Goal: Communication & Community: Answer question/provide support

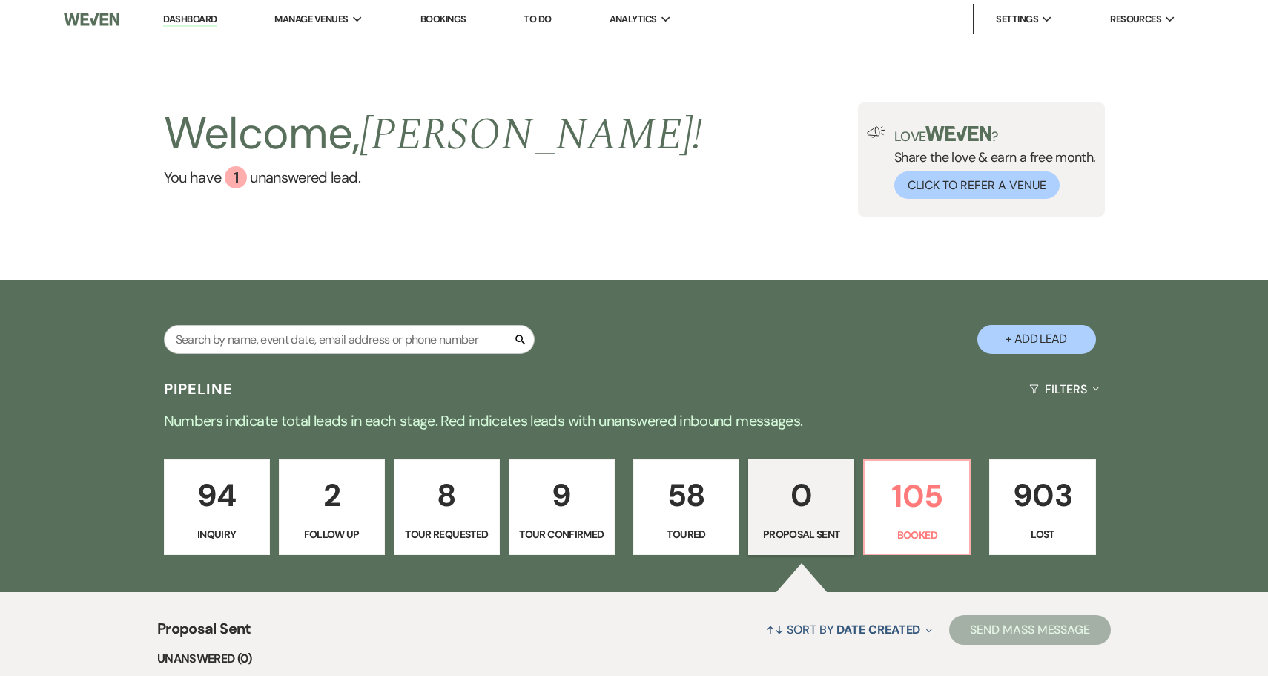
select select "6"
click at [207, 524] on link "94 Inquiry" at bounding box center [218, 507] width 108 height 96
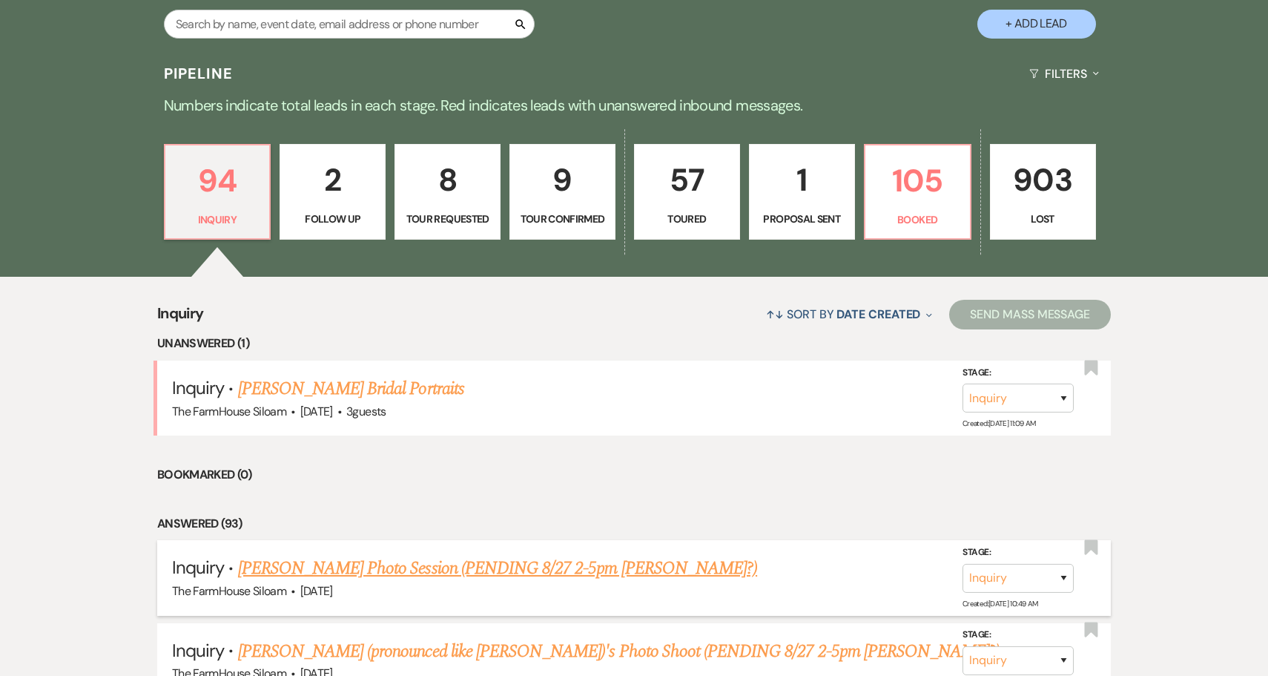
scroll to position [350, 0]
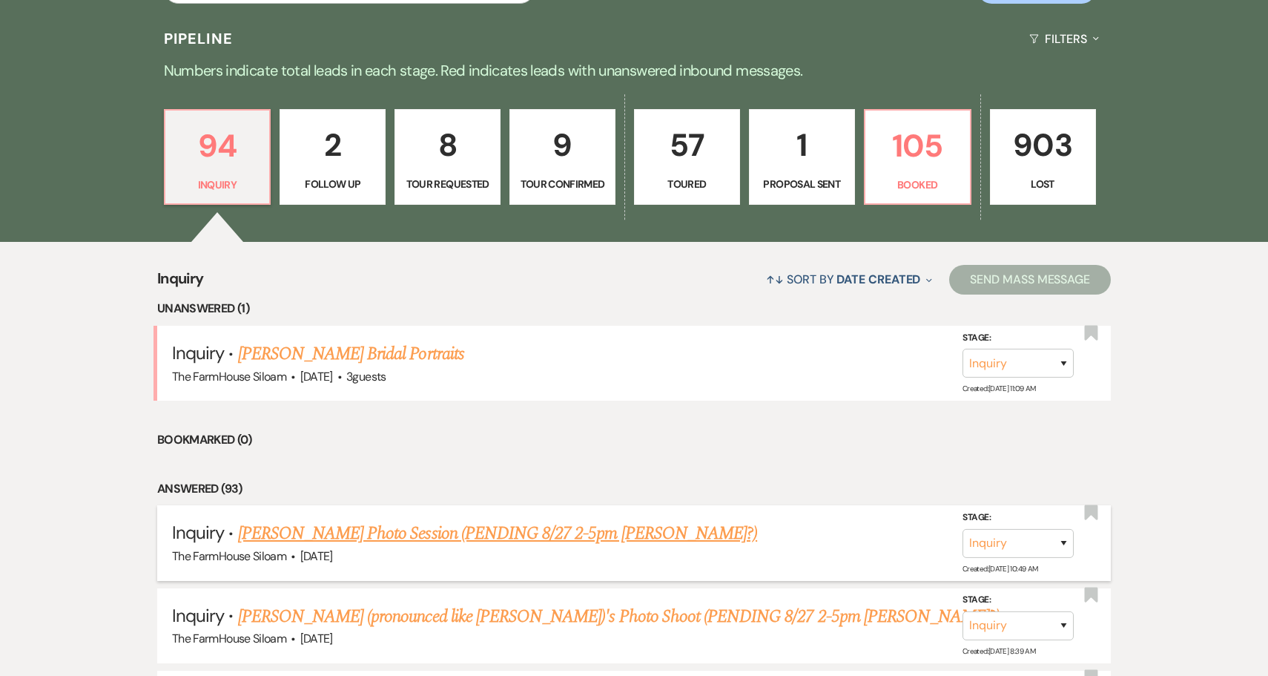
click at [331, 535] on link "Kathe Hicks's Photo Session (PENDING 8/27 2-5pm Amanda?)" at bounding box center [498, 533] width 520 height 27
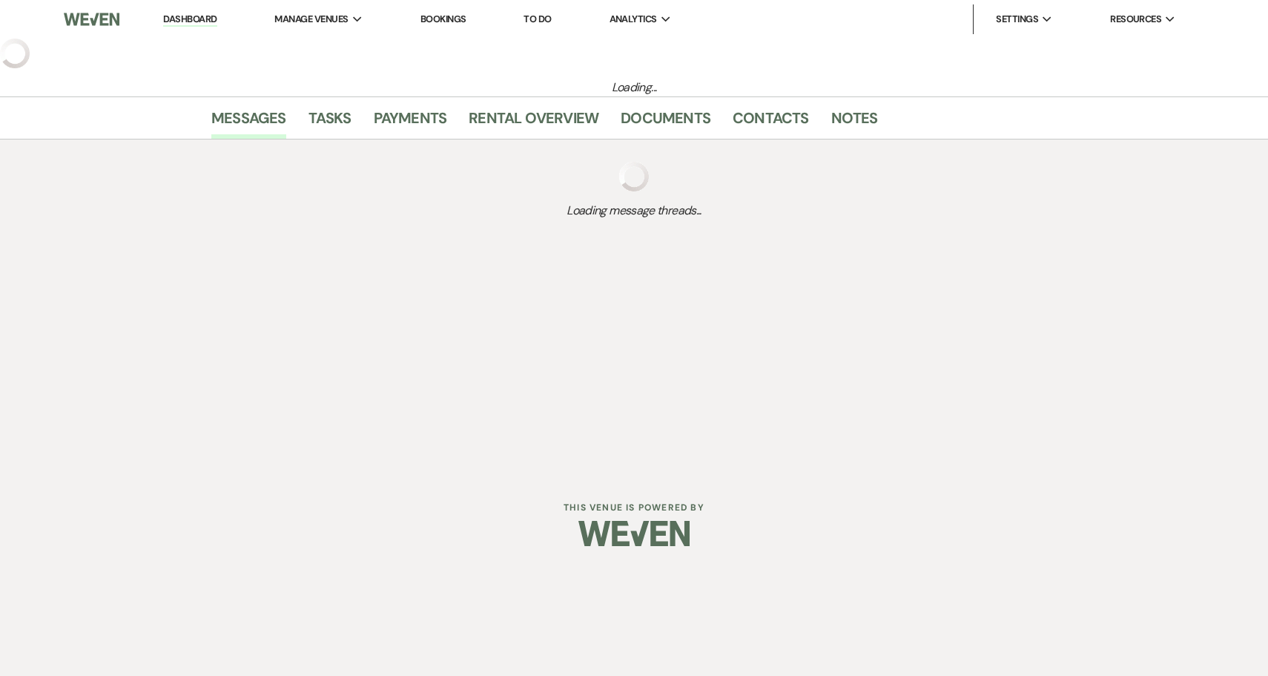
select select "5"
select select "13"
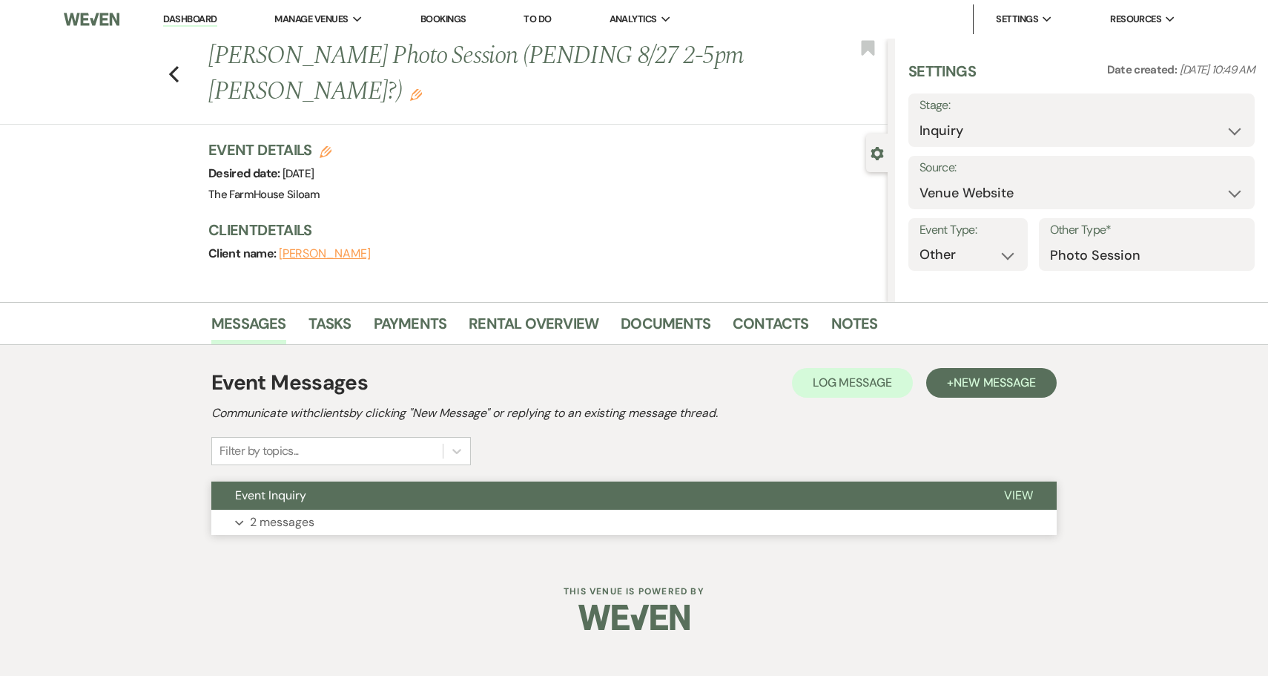
click at [301, 516] on div "Event Messages Log Log Message + New Message Communicate with clients by clicki…" at bounding box center [634, 451] width 846 height 182
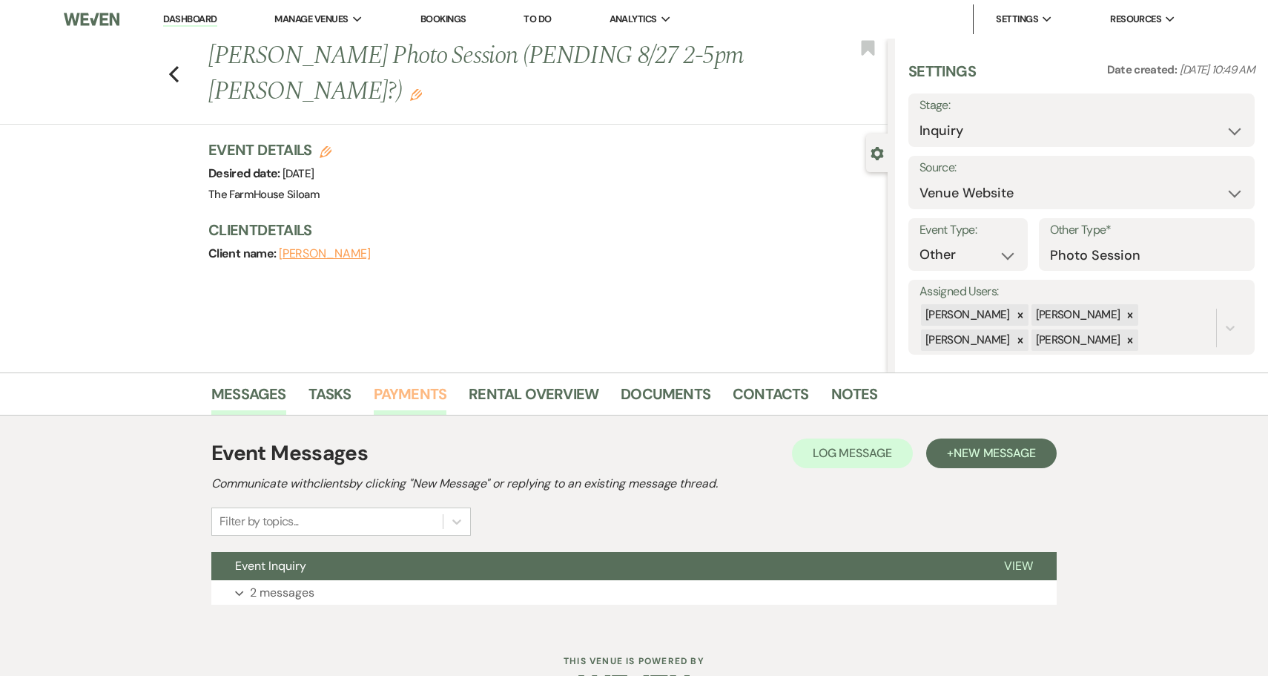
click at [422, 393] on link "Payments" at bounding box center [410, 398] width 73 height 33
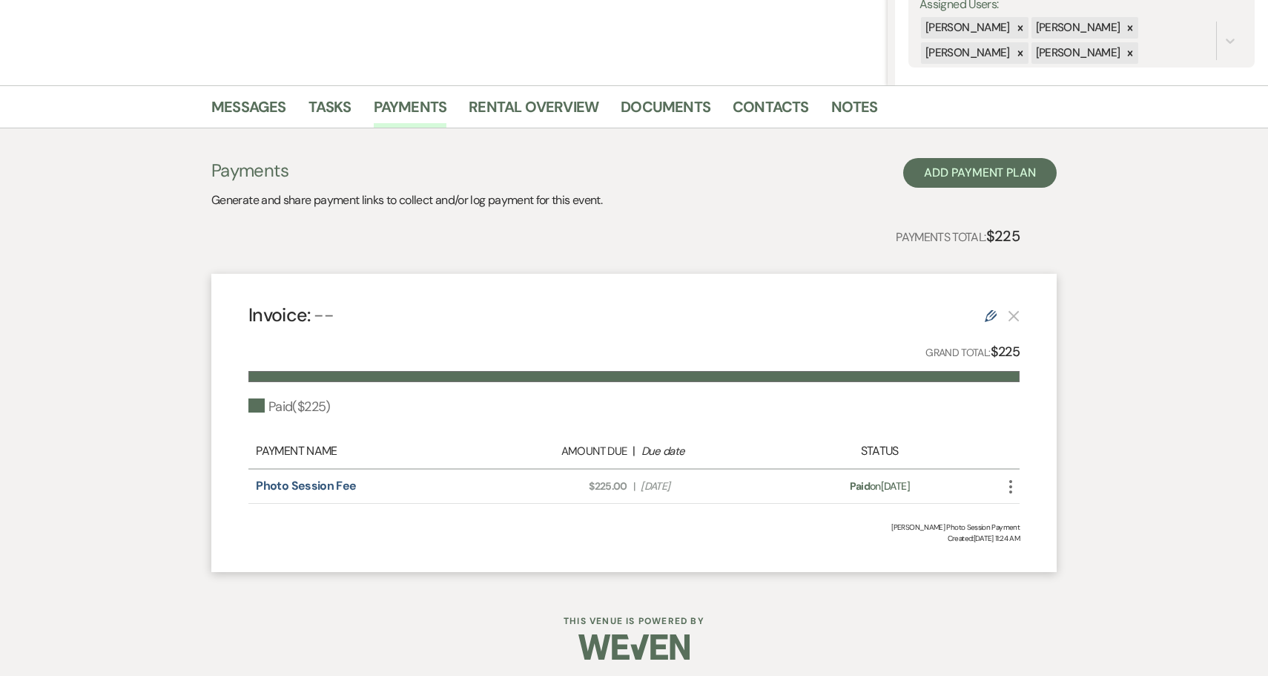
scroll to position [277, 1]
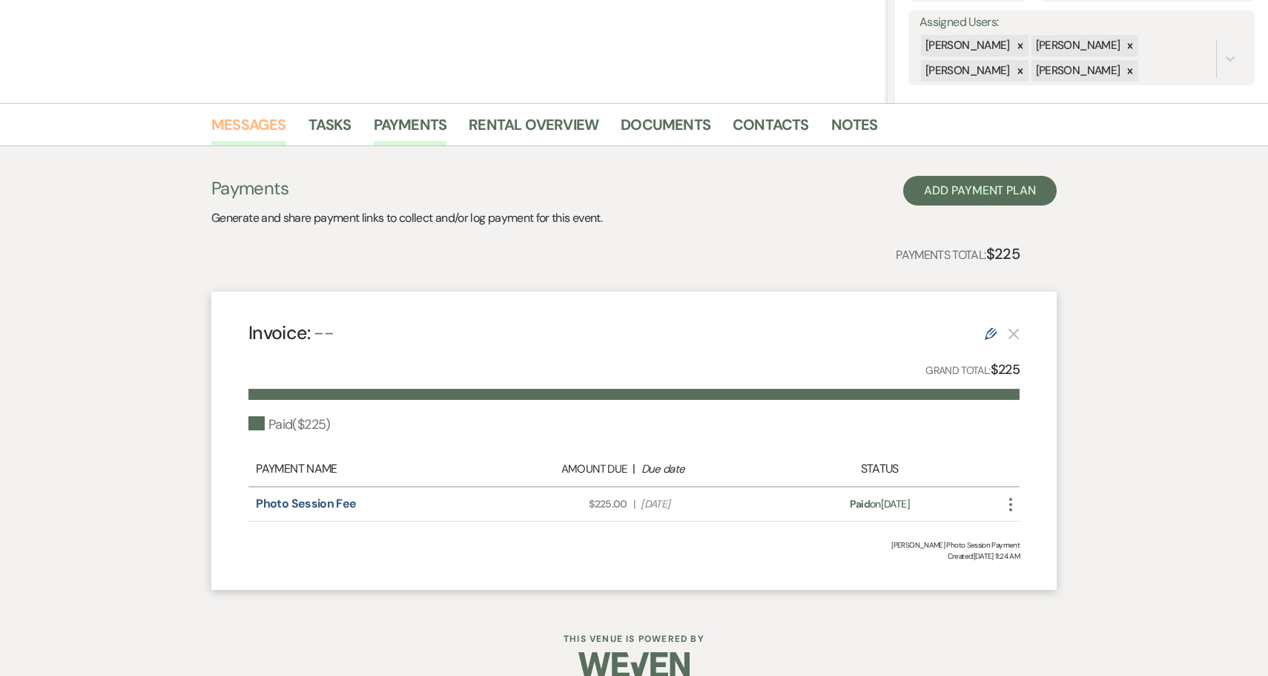
click at [240, 126] on link "Messages" at bounding box center [248, 129] width 75 height 33
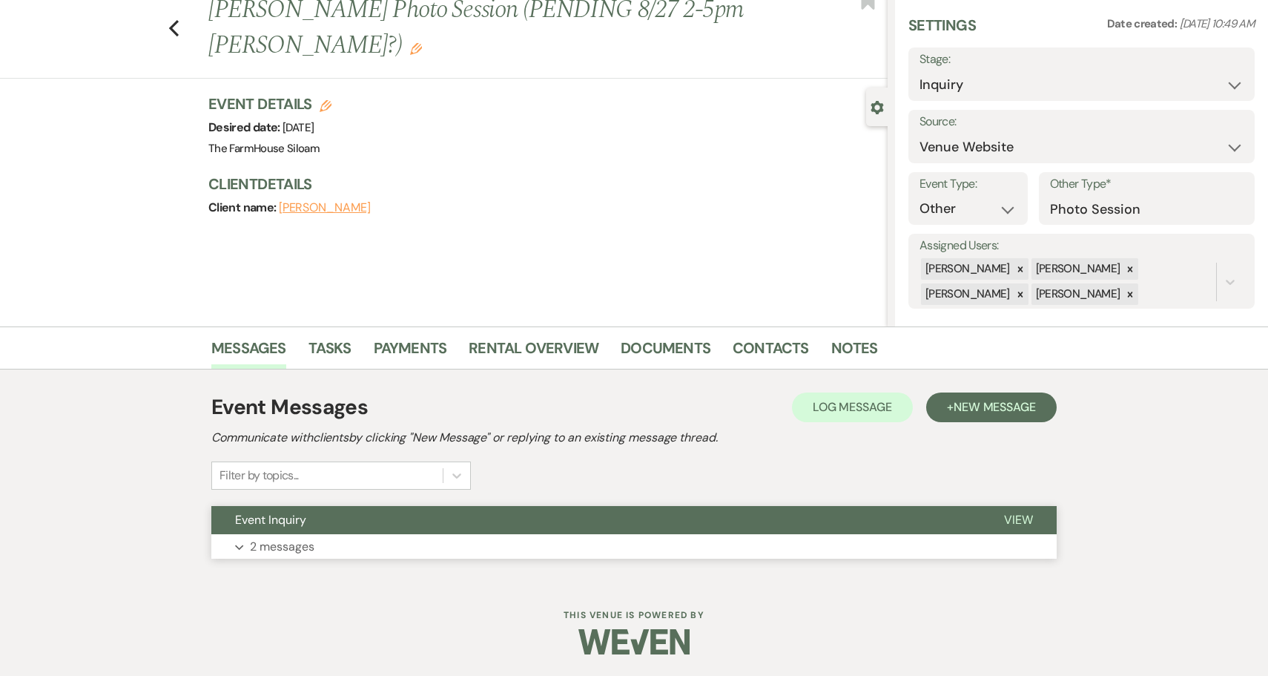
click at [297, 548] on p "2 messages" at bounding box center [282, 546] width 65 height 19
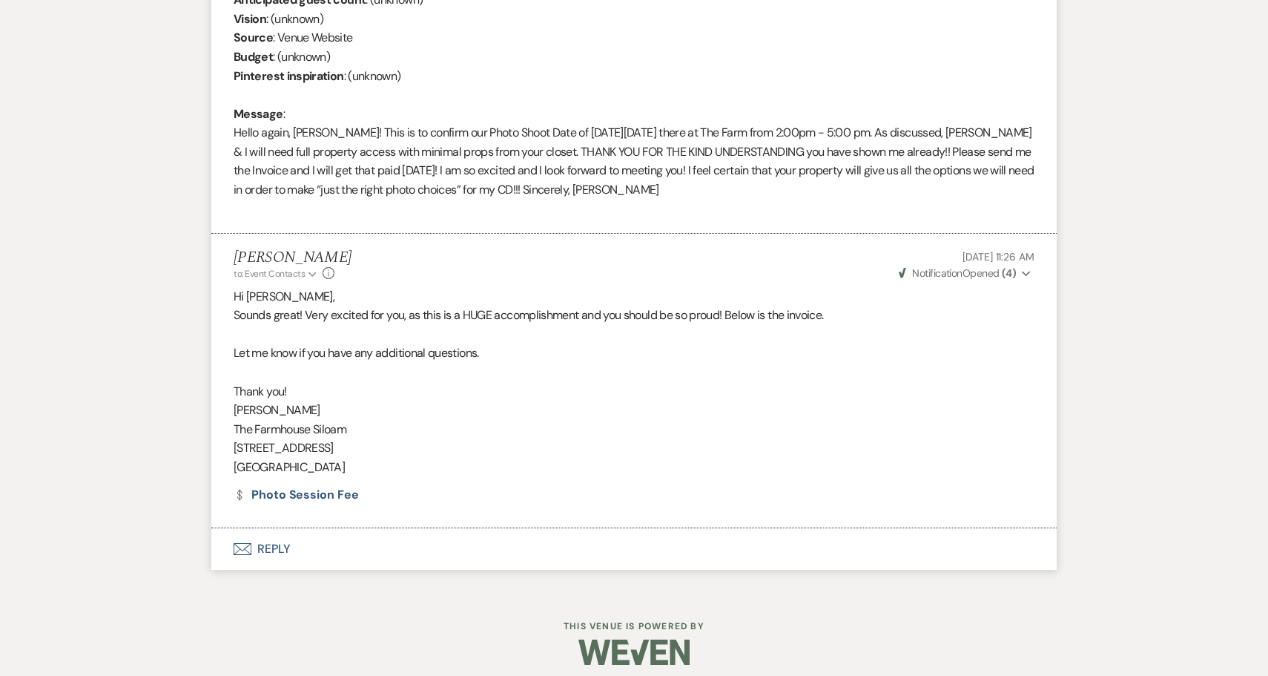
scroll to position [685, 0]
click at [257, 539] on button "Envelope Reply" at bounding box center [634, 550] width 846 height 42
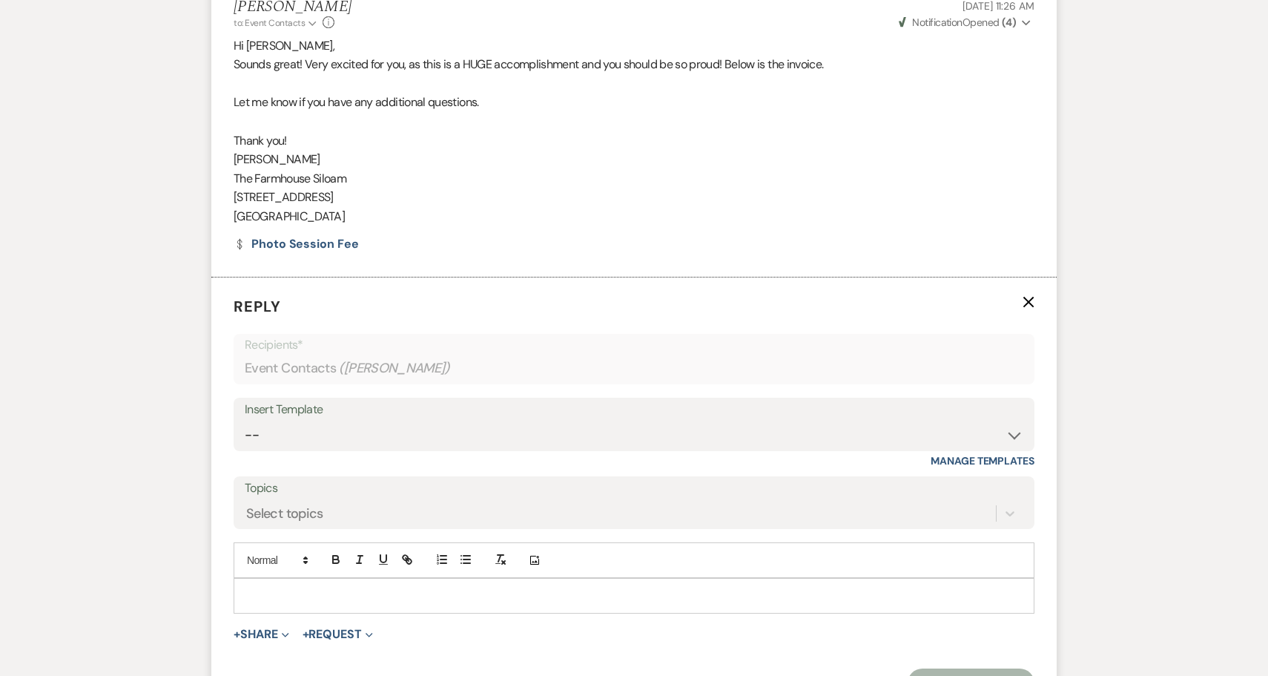
scroll to position [967, 0]
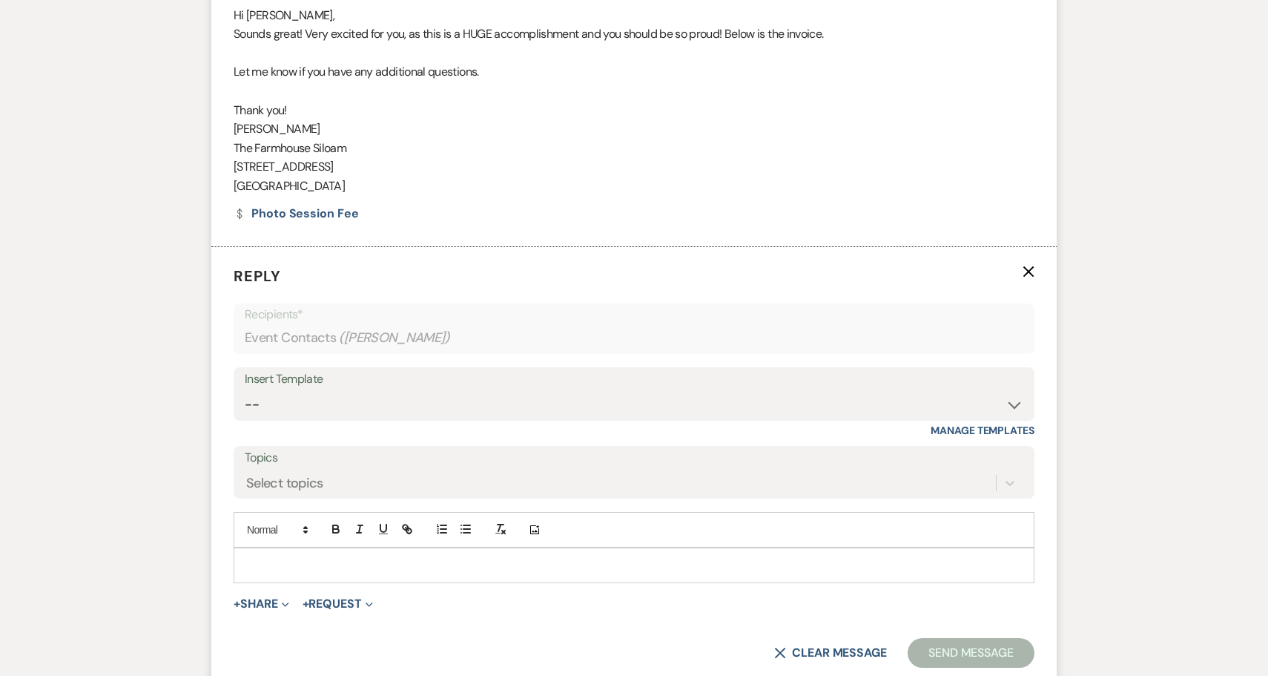
click at [290, 557] on p at bounding box center [634, 565] width 777 height 16
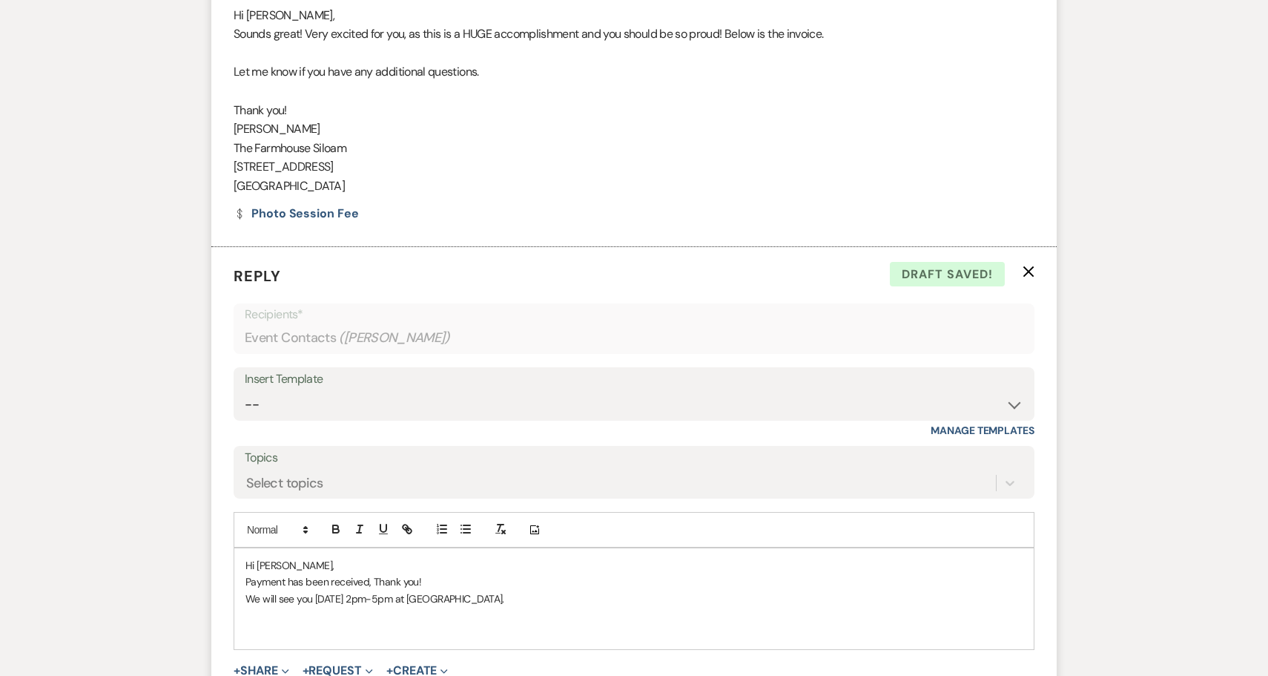
drag, startPoint x: 235, startPoint y: 96, endPoint x: 363, endPoint y: 174, distance: 150.5
click at [363, 174] on div "Hi Kathe, Sounds great! Very excited for you, as this is a HUGE accomplishment …" at bounding box center [634, 101] width 801 height 190
copy div "Thank you! Amanda Davidson The Farmhouse Siloam 2738 Siloam Rd Mount Airy, NC 2…"
click at [286, 624] on p at bounding box center [634, 632] width 777 height 16
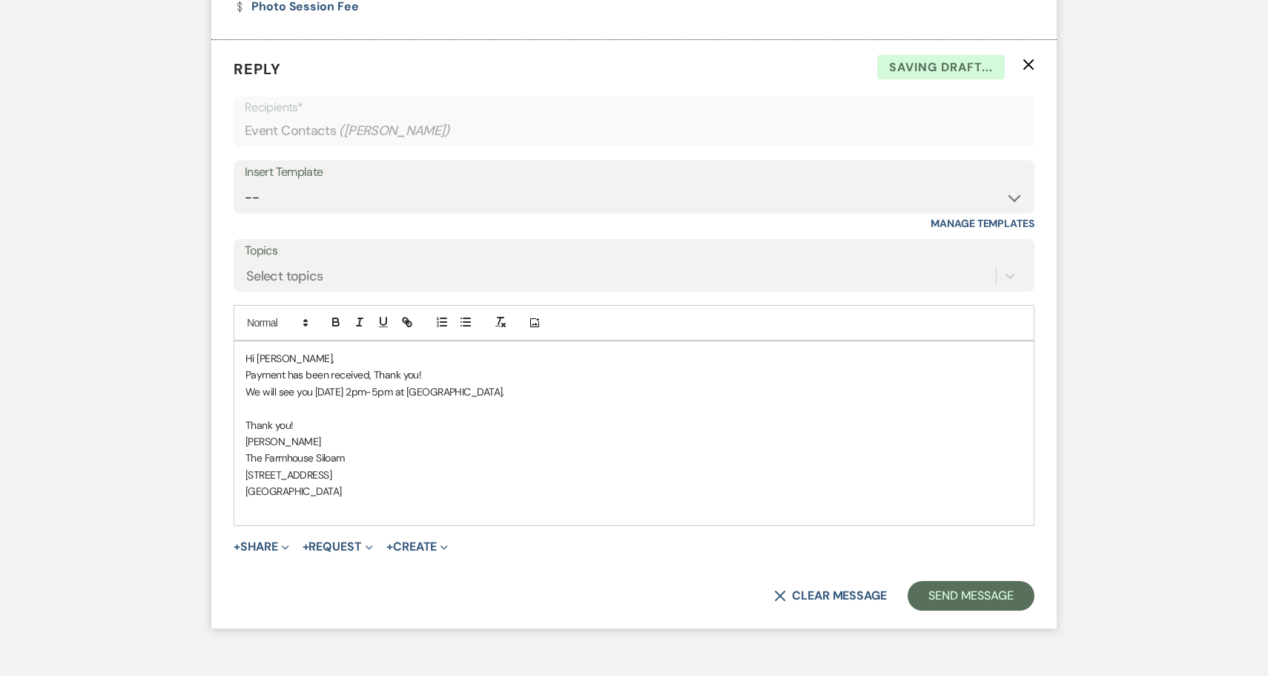
scroll to position [1176, 0]
click at [961, 579] on button "Send Message" at bounding box center [971, 594] width 127 height 30
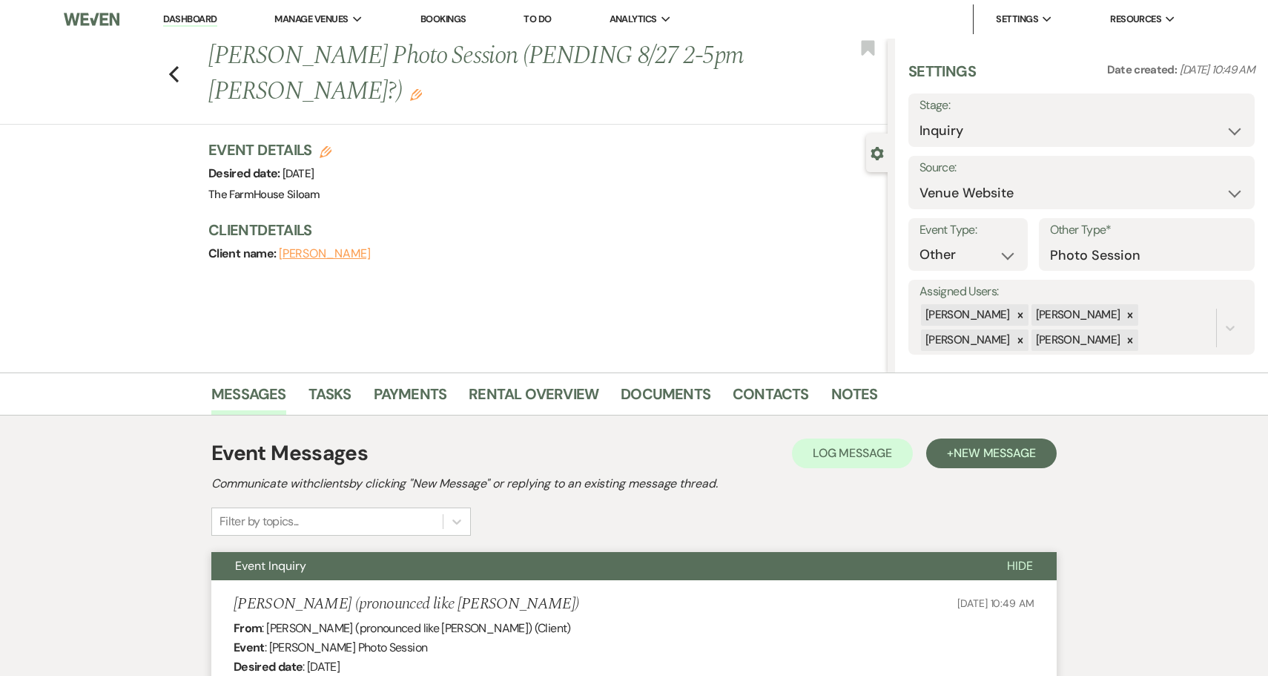
scroll to position [0, 0]
select select "4"
click at [1216, 121] on button "Save" at bounding box center [1218, 120] width 73 height 30
click at [174, 73] on icon "Previous" at bounding box center [173, 74] width 11 height 18
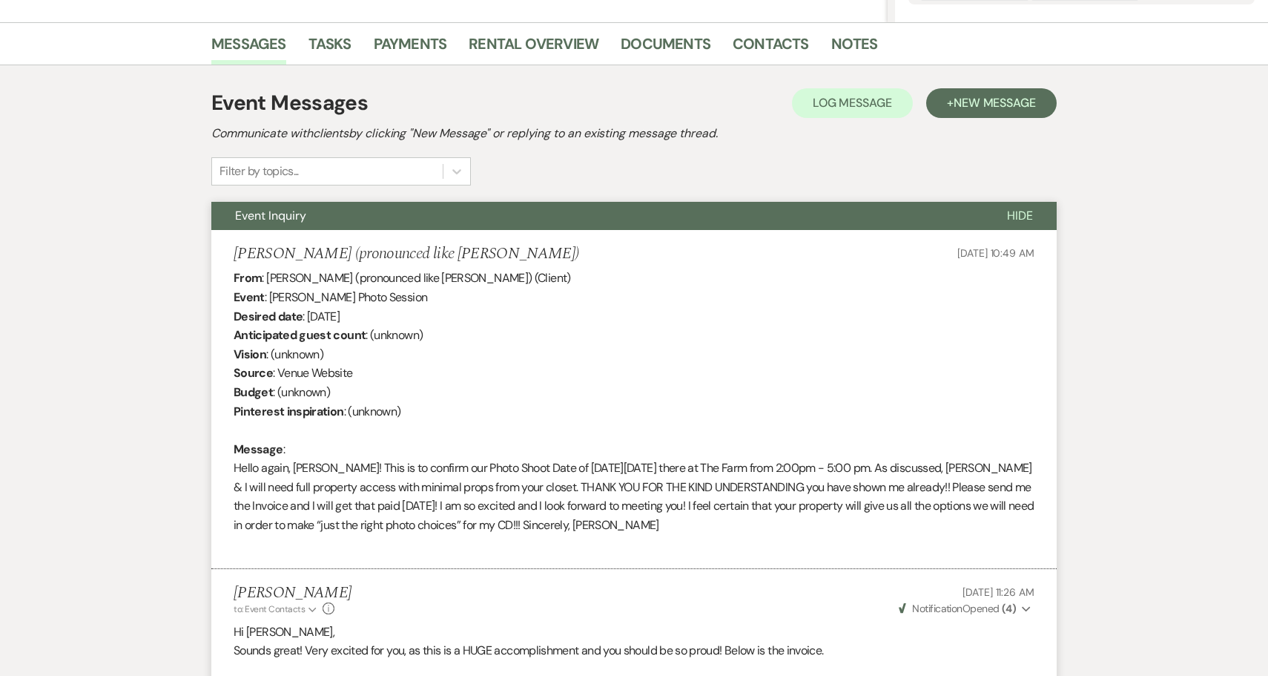
select select "4"
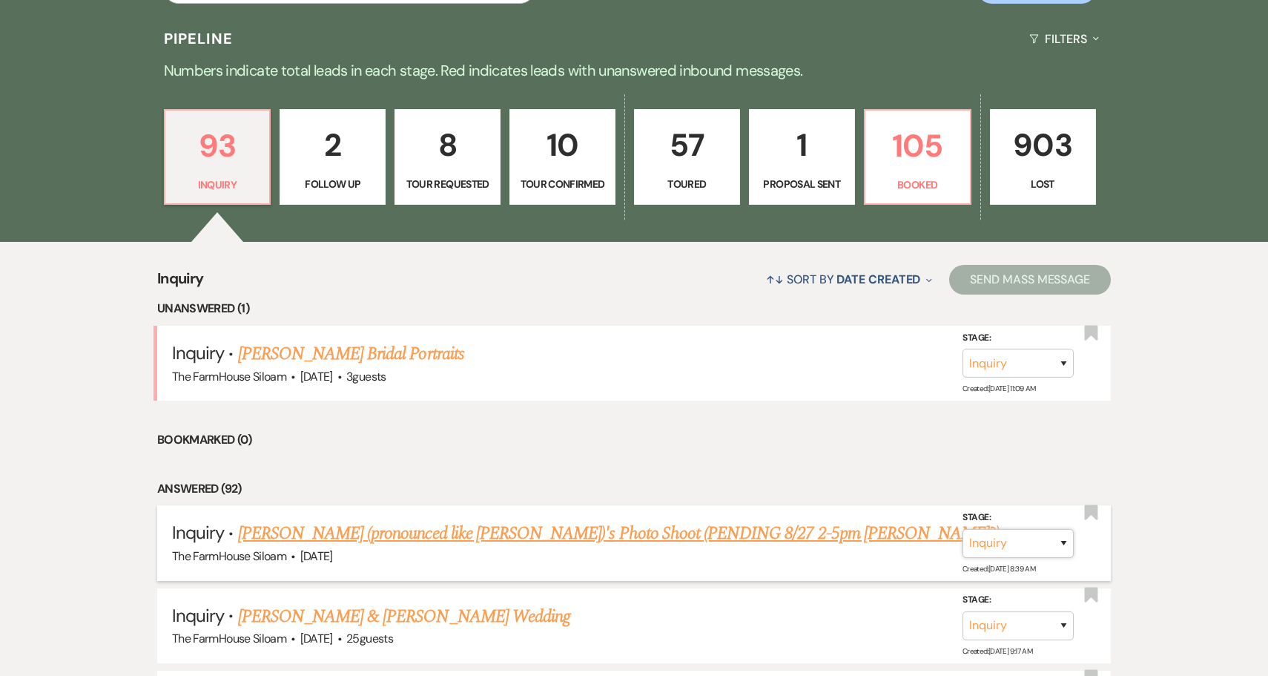
select select "8"
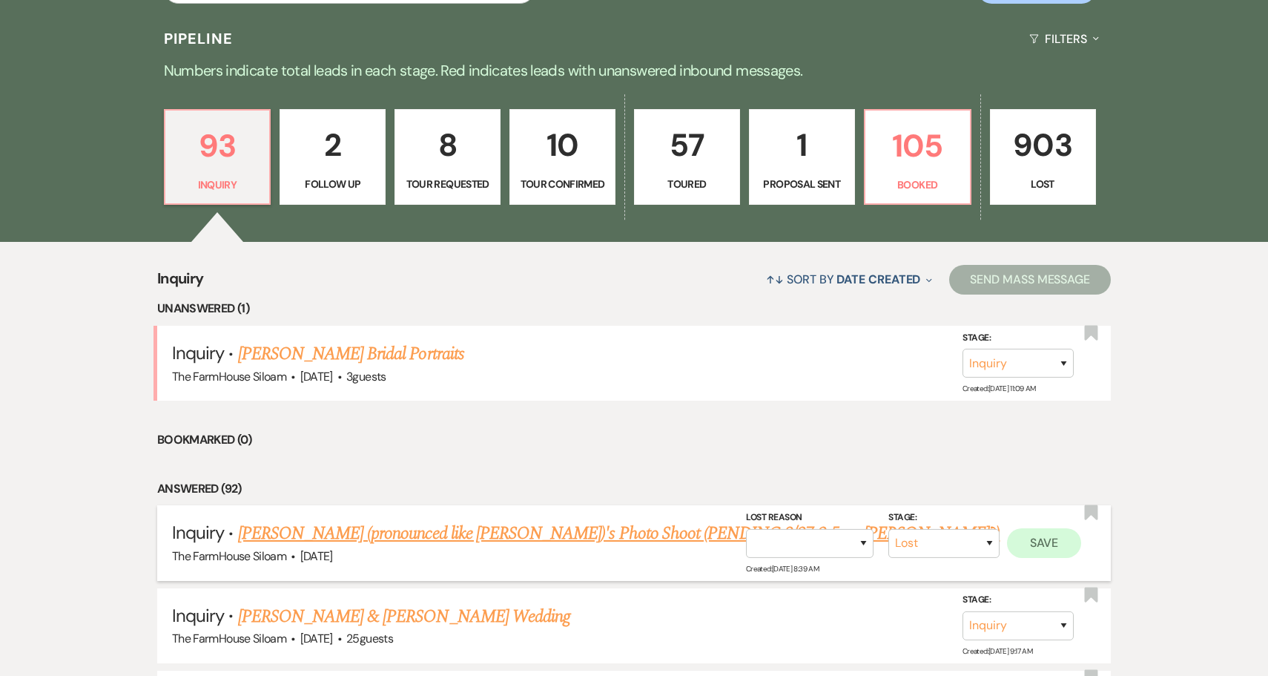
click at [1044, 541] on button "Save" at bounding box center [1044, 542] width 74 height 30
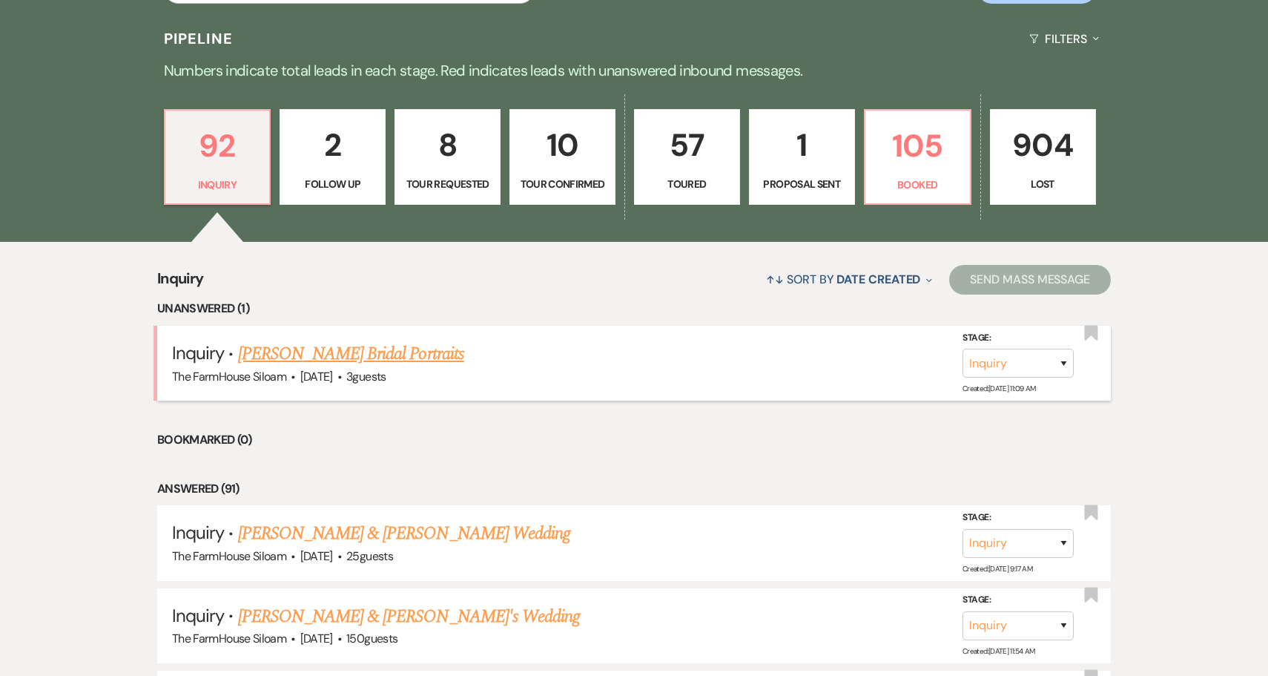
click at [415, 352] on link "[PERSON_NAME] Bridal Portraits" at bounding box center [351, 353] width 226 height 27
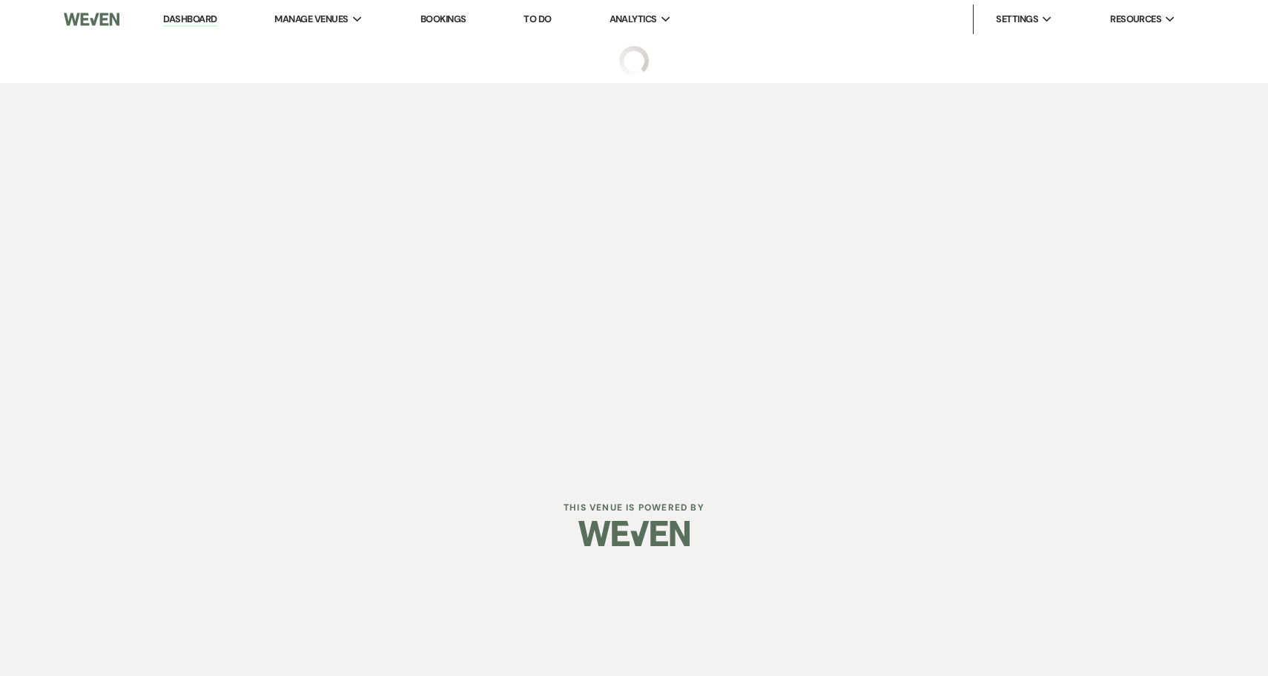
select select "5"
select select "13"
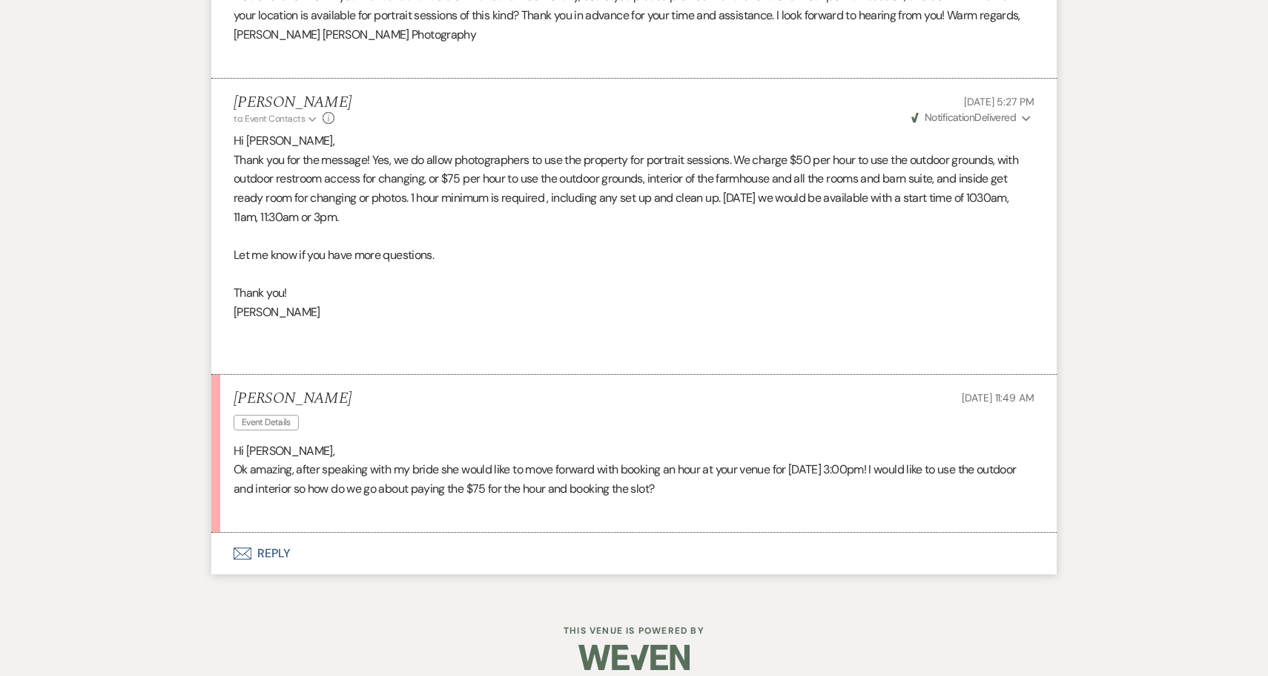
scroll to position [859, 0]
click at [279, 536] on button "Envelope Reply" at bounding box center [634, 554] width 846 height 42
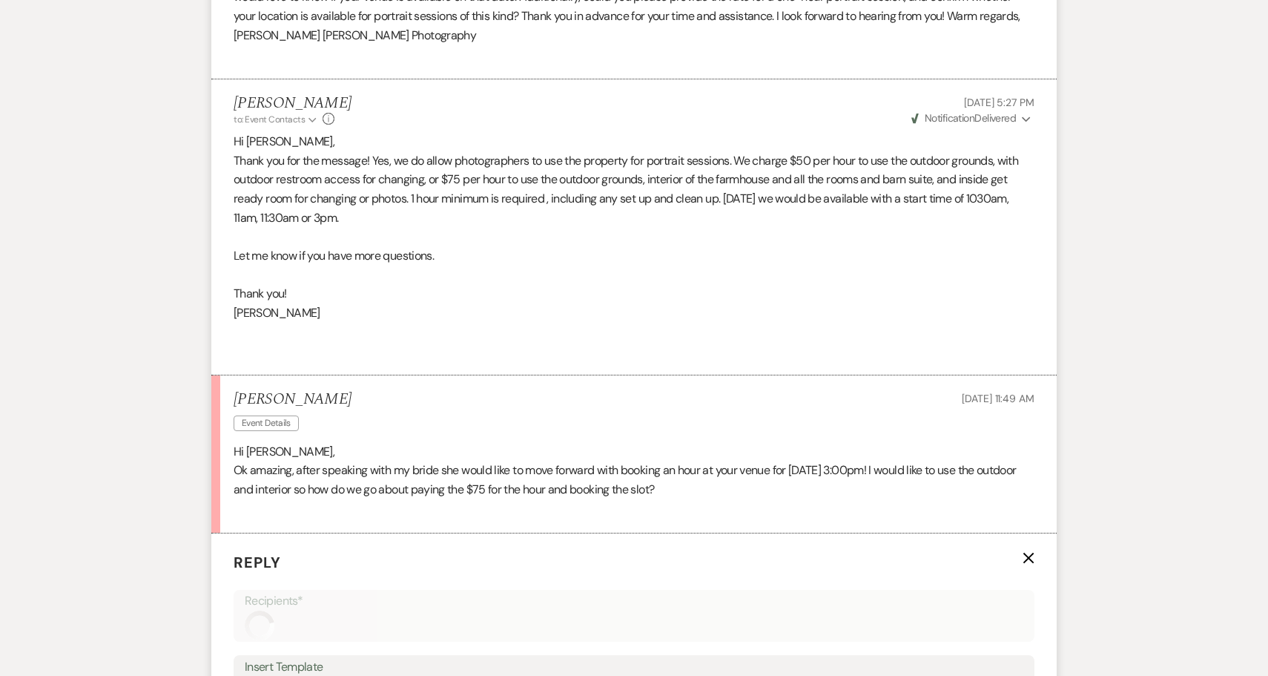
scroll to position [1257, 0]
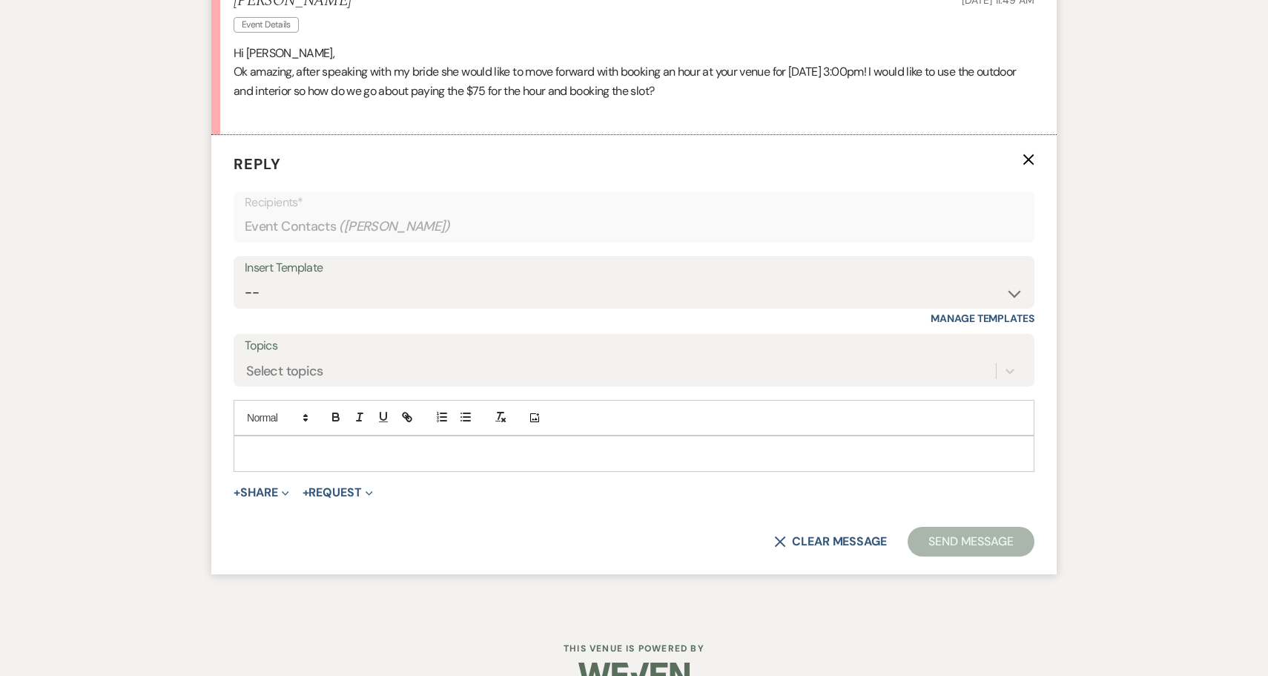
click at [307, 445] on p at bounding box center [634, 453] width 777 height 16
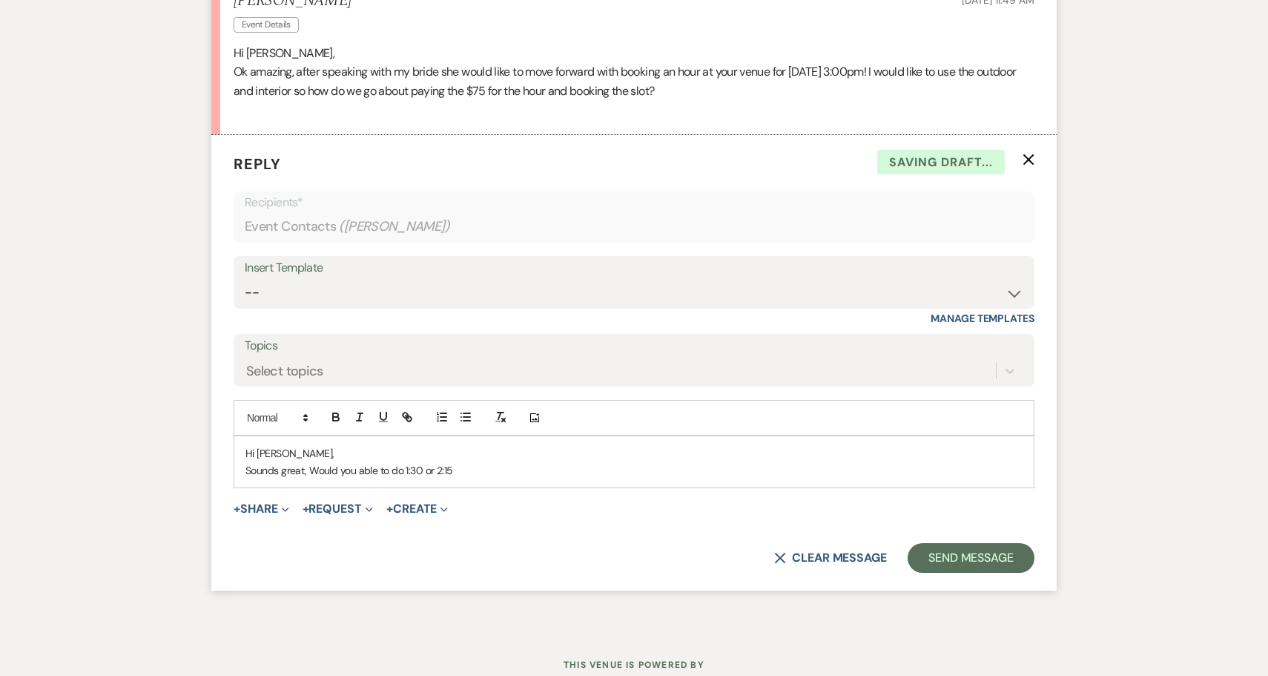
click at [401, 462] on p "Sounds great, Would you able to do 1:30 or 2:15" at bounding box center [634, 470] width 777 height 16
click at [562, 462] on p "Sounds great, Would you able to start your session at 1:30 or 2:15" at bounding box center [634, 470] width 777 height 16
drag, startPoint x: 562, startPoint y: 455, endPoint x: 312, endPoint y: 454, distance: 250.0
click at [312, 462] on p "Sounds great, Would you able to start your session at 1:30 or 2:15 instead" at bounding box center [634, 470] width 777 height 16
click at [656, 462] on p "Sounds great, On September 6, Would you able to start your session at 1:30 or 2…" at bounding box center [634, 470] width 777 height 16
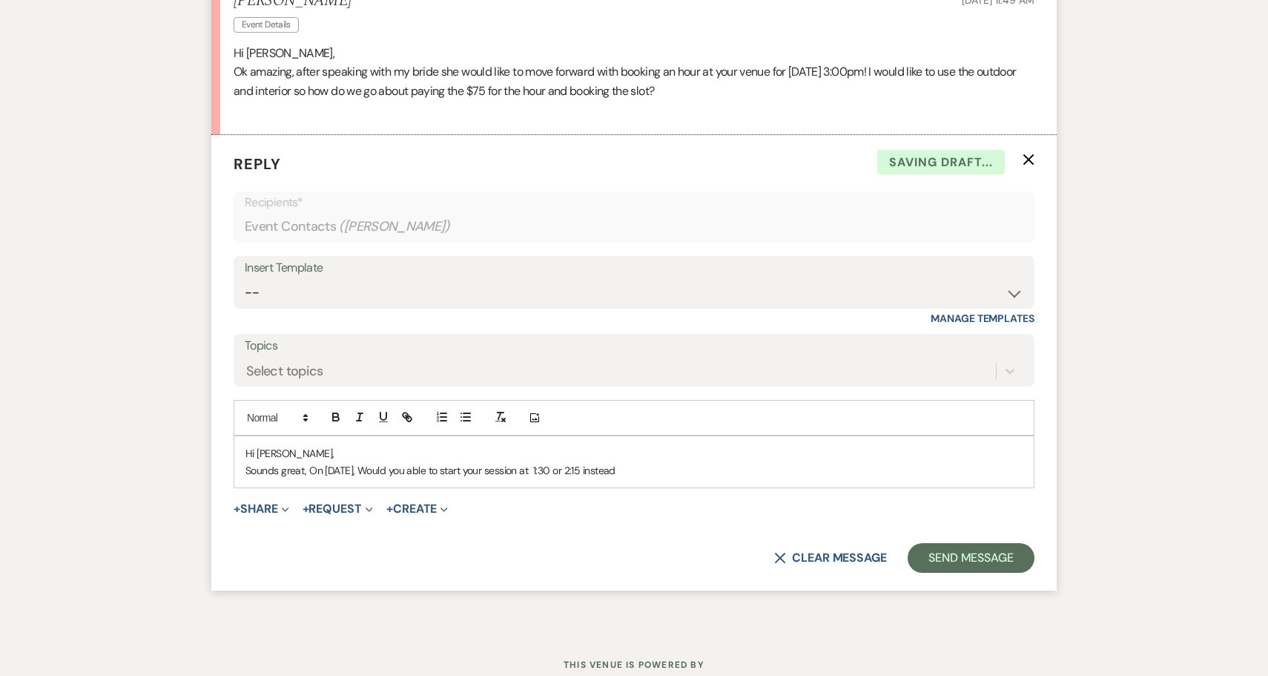
click at [513, 462] on p "Sounds great, On September 6, Would you able to start your session at 1:30 or 2…" at bounding box center [634, 470] width 777 height 16
click at [673, 462] on p "Sounds great, On September 6, Would you able to start your hour session at 1:30…" at bounding box center [634, 470] width 777 height 16
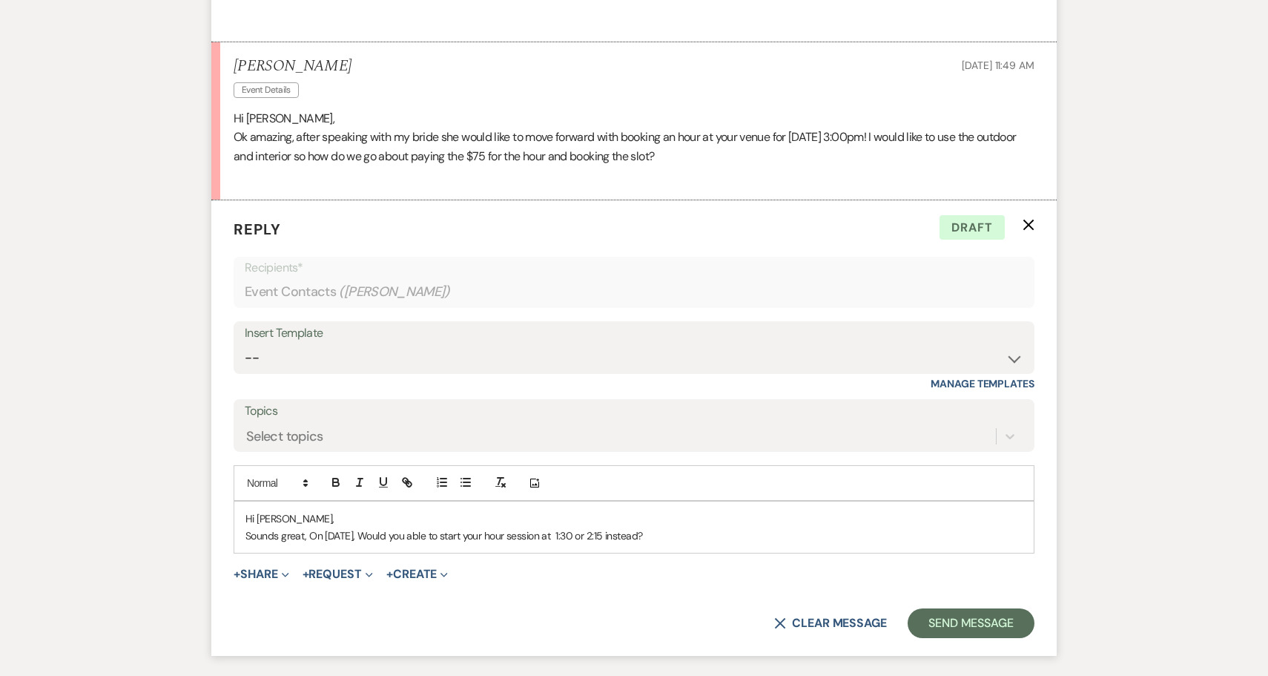
scroll to position [1194, 0]
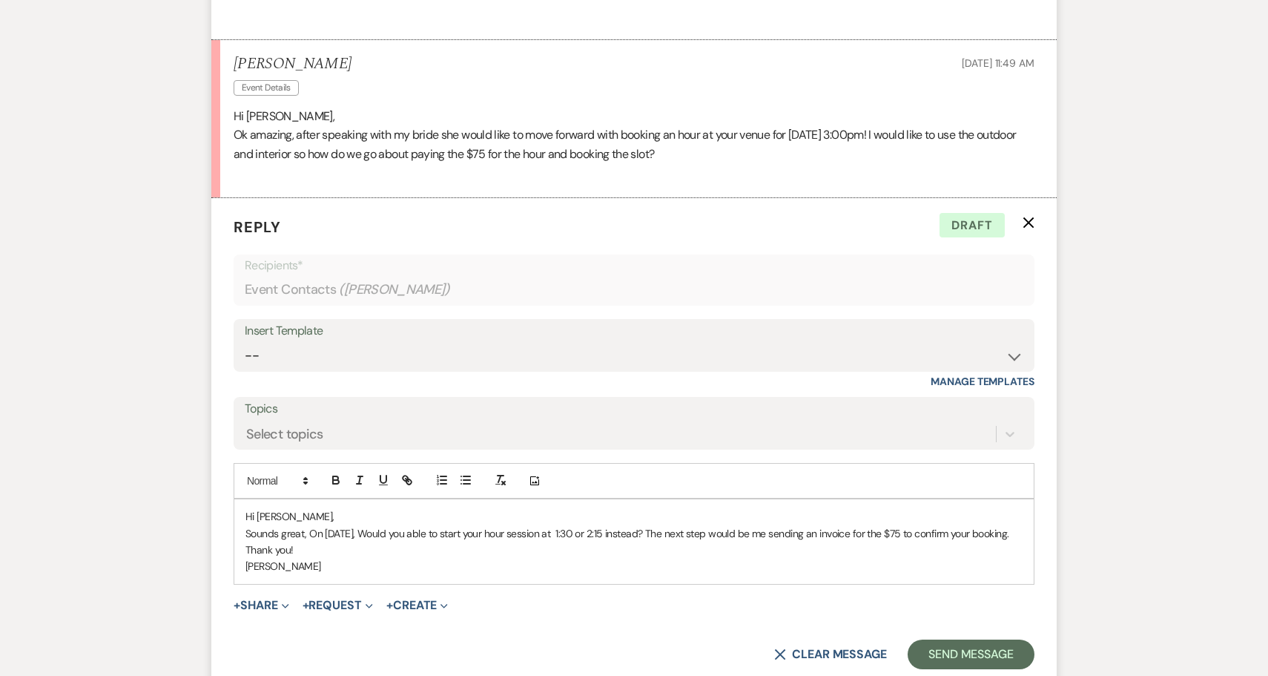
click at [614, 525] on p "Sounds great, On September 6, Would you able to start your hour session at 1:30…" at bounding box center [634, 533] width 777 height 16
click at [622, 525] on p "Sounds great, On September 6, Would you able to start your hour session at 1:30…" at bounding box center [634, 533] width 777 height 16
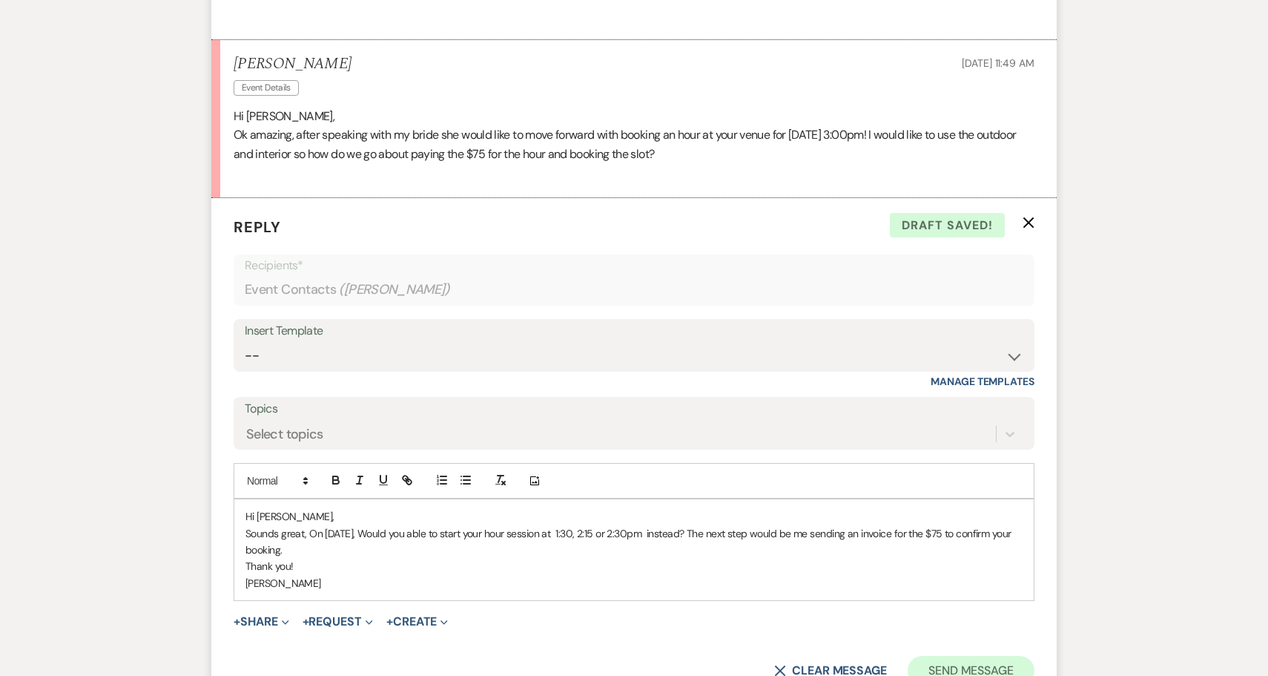
click at [950, 656] on button "Send Message" at bounding box center [971, 671] width 127 height 30
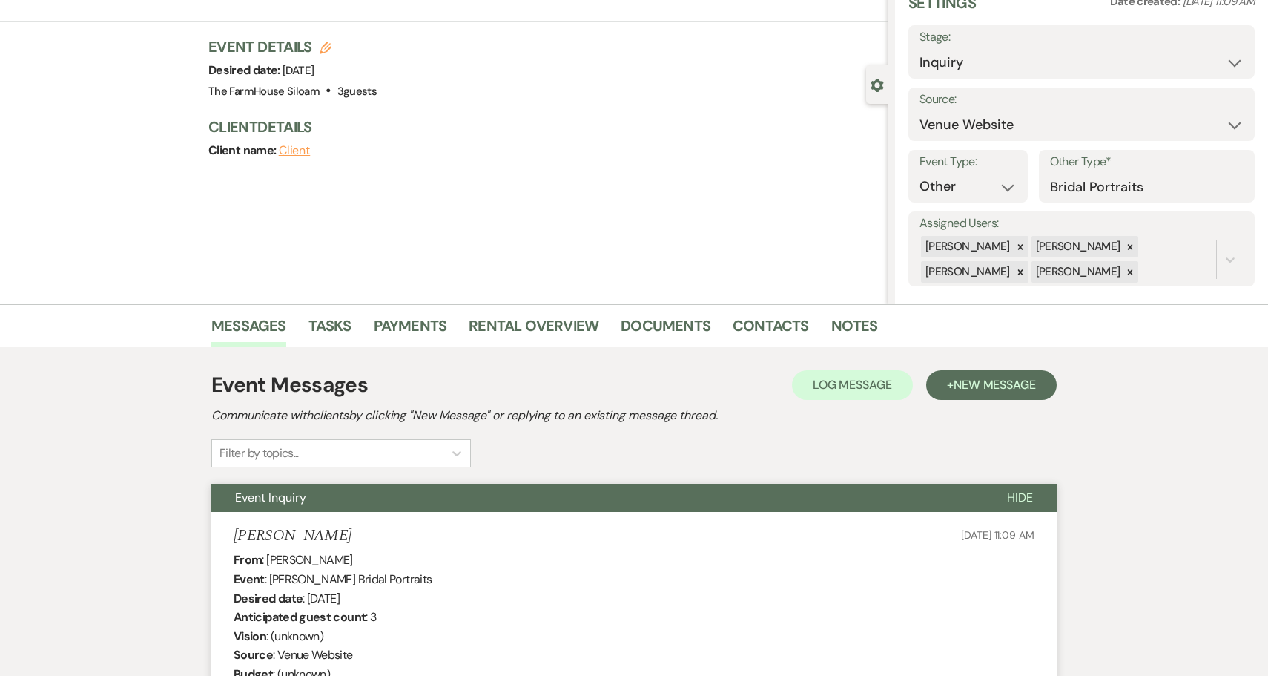
scroll to position [99, 0]
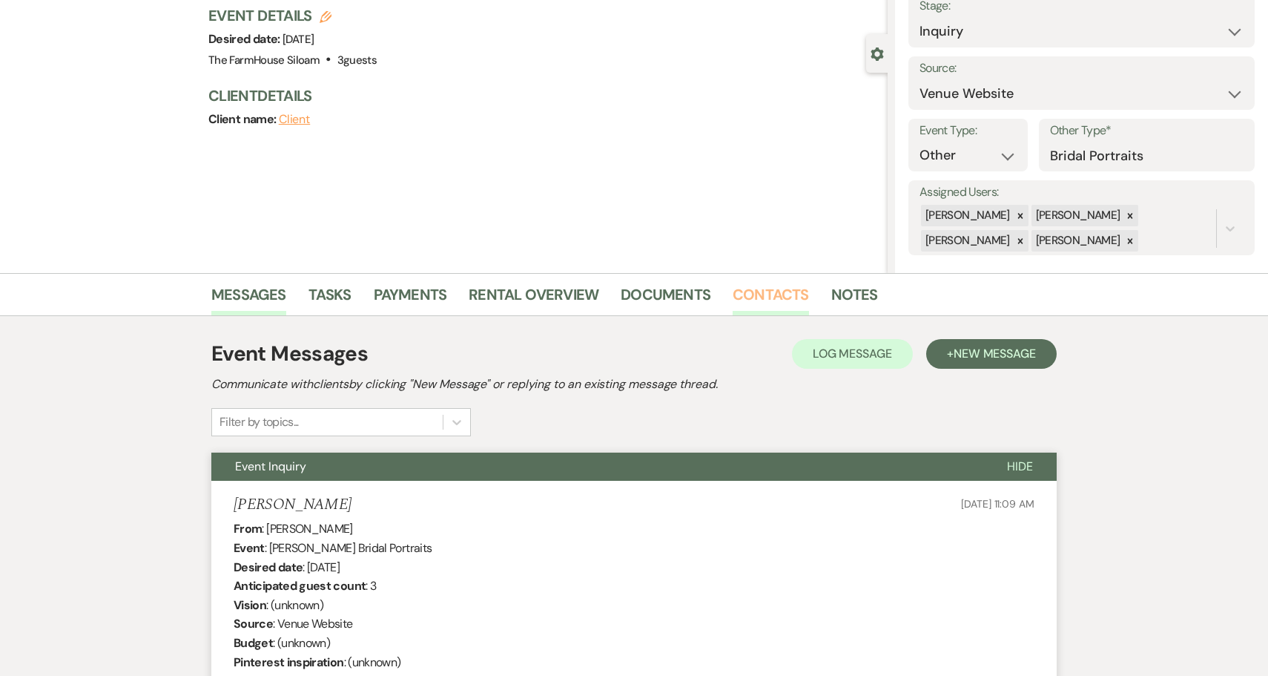
click at [774, 297] on link "Contacts" at bounding box center [771, 299] width 76 height 33
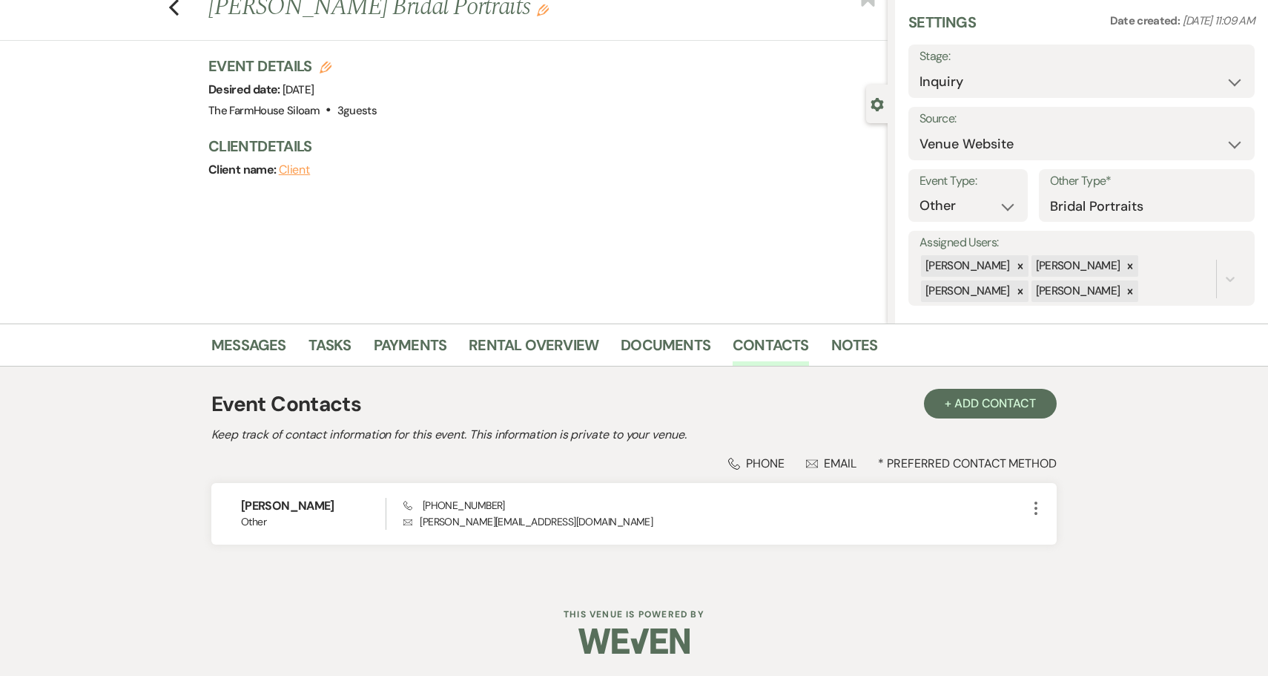
scroll to position [48, 0]
click at [172, 6] on use "button" at bounding box center [174, 8] width 10 height 16
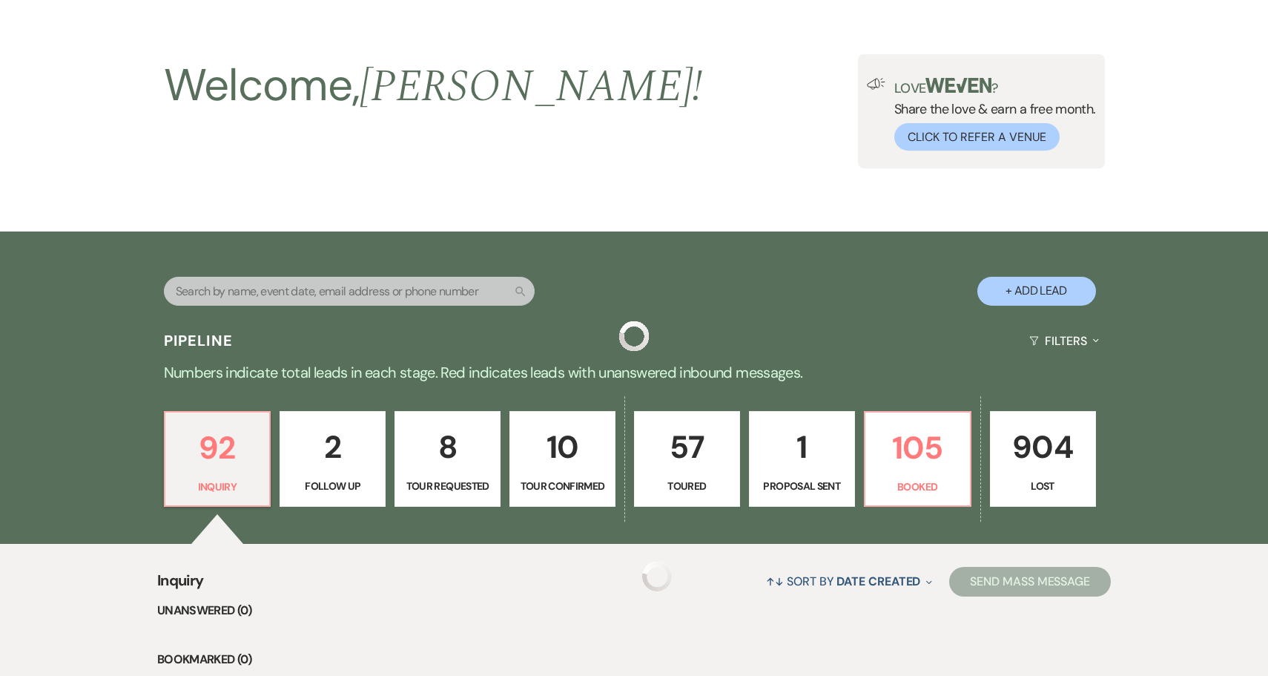
scroll to position [350, 0]
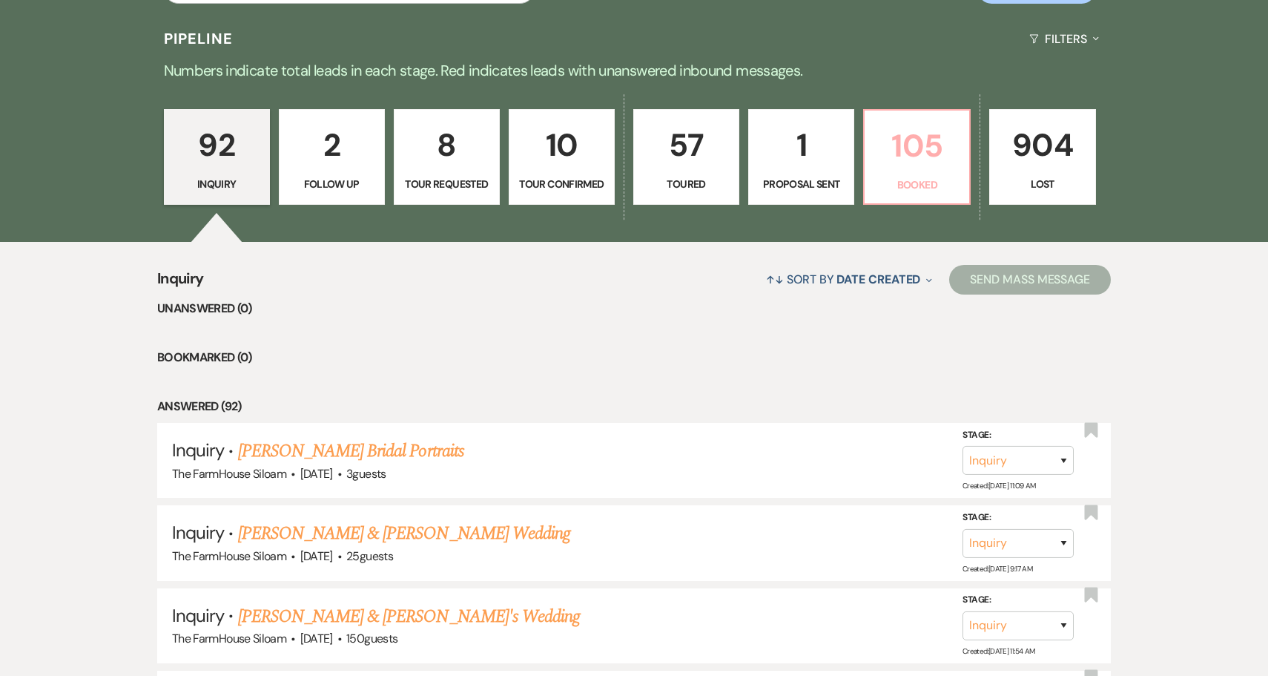
click at [941, 152] on p "105" at bounding box center [917, 146] width 87 height 50
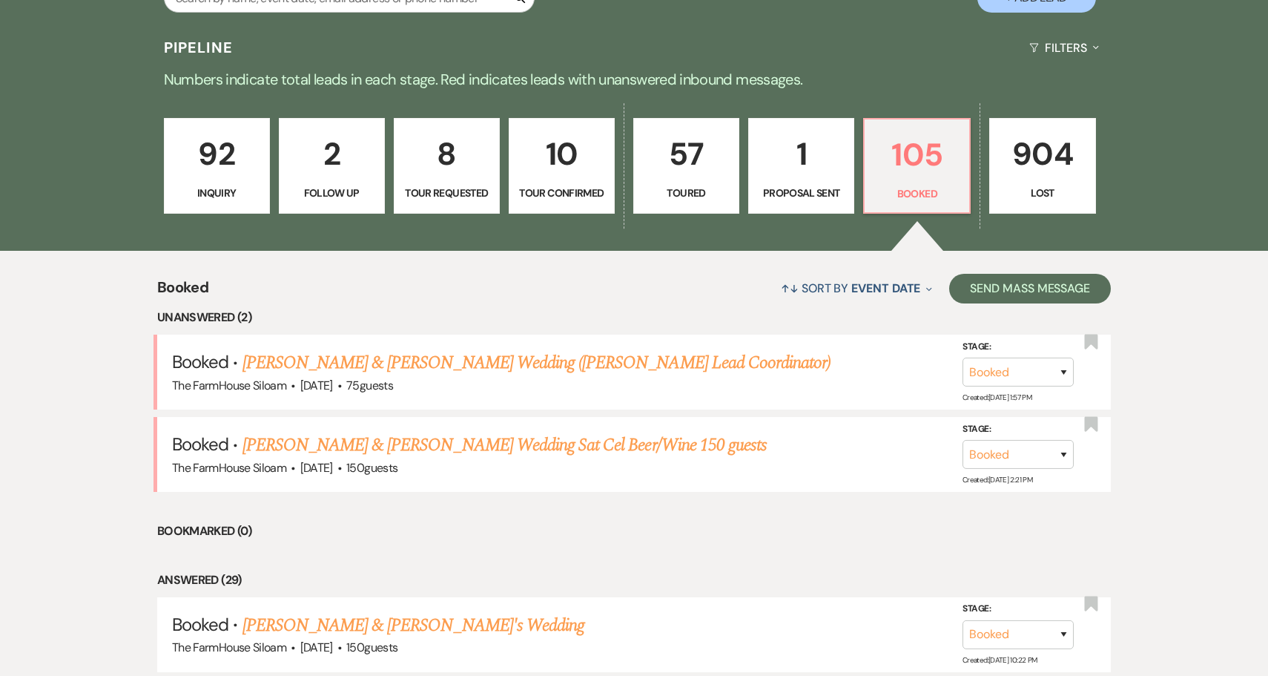
scroll to position [369, 0]
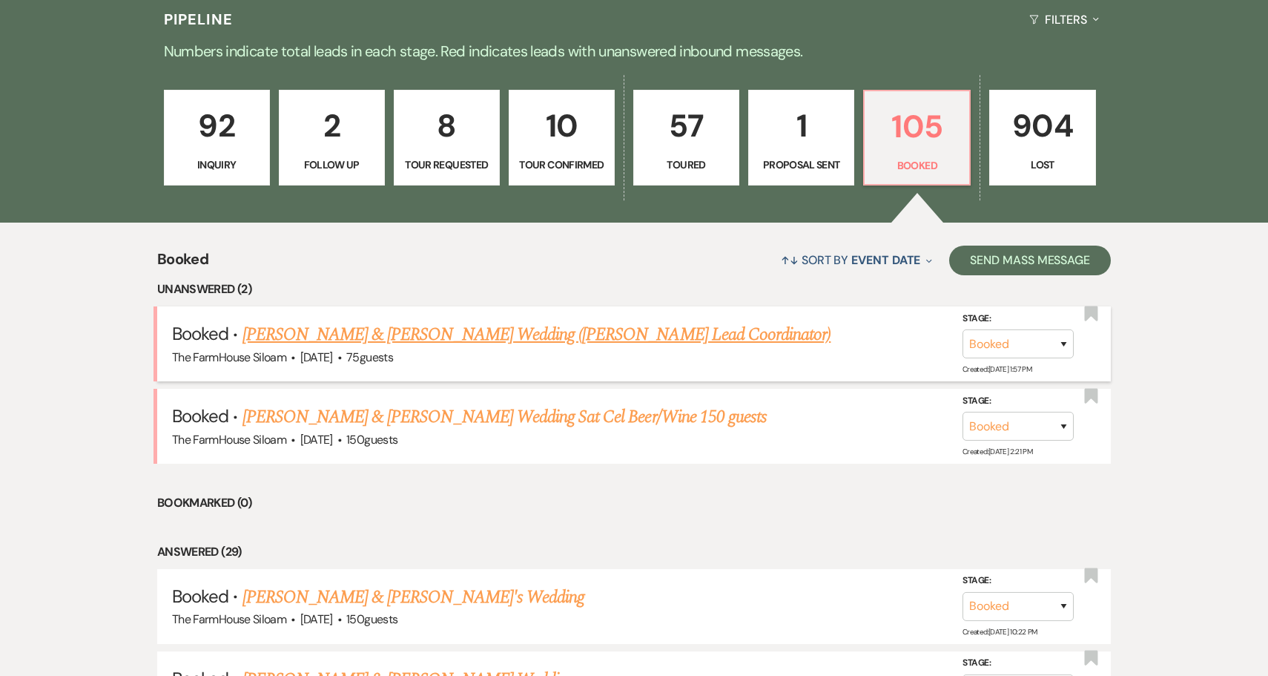
click at [570, 329] on link "[PERSON_NAME] & [PERSON_NAME] Wedding ([PERSON_NAME] Lead Coordinator)" at bounding box center [537, 334] width 589 height 27
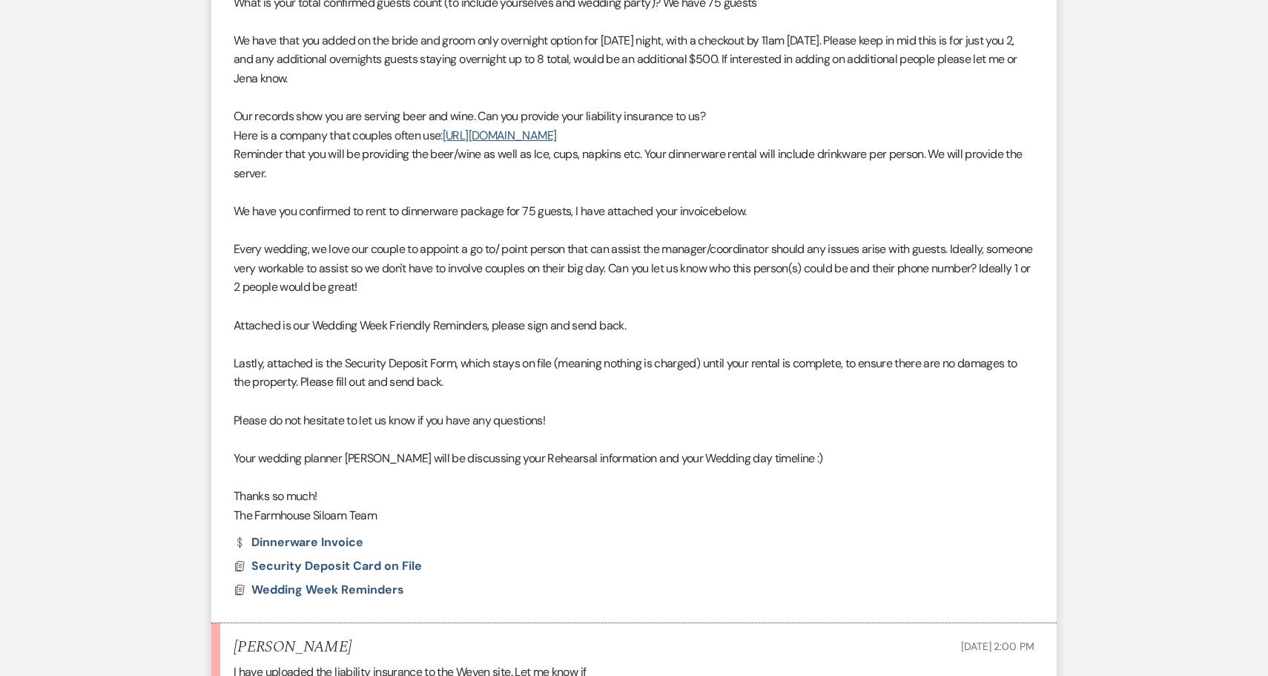
scroll to position [633, 0]
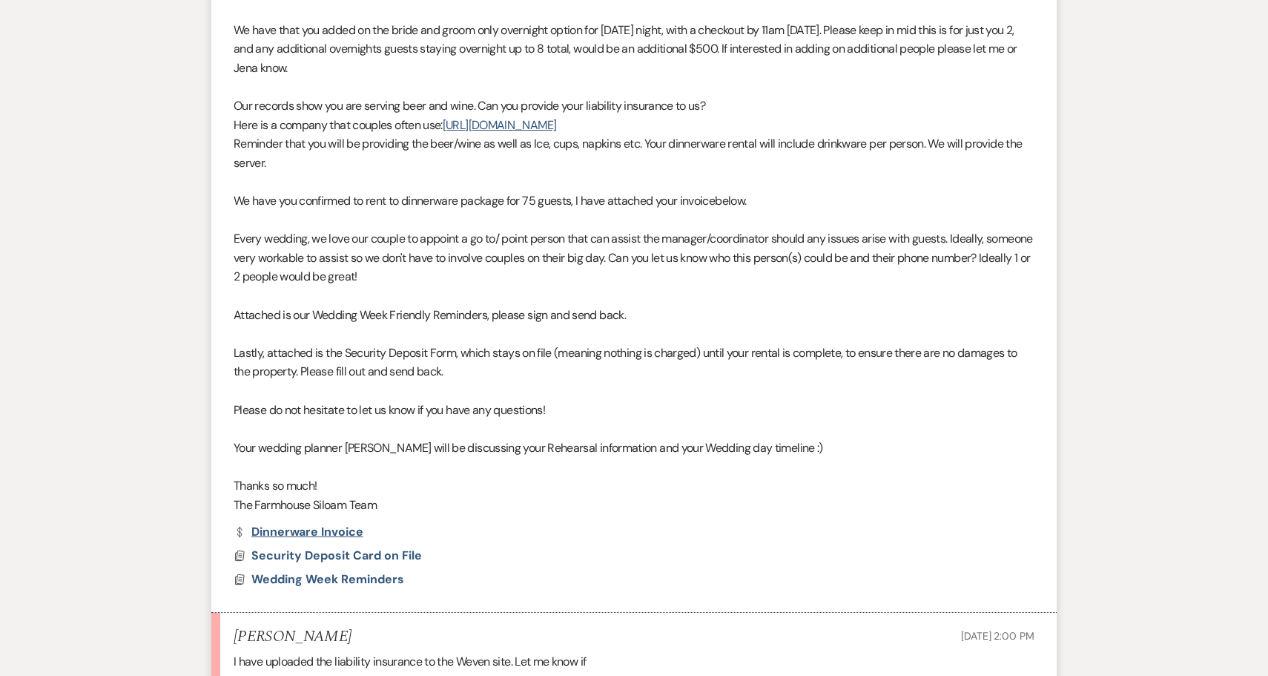
click at [280, 526] on link "Dollar Payment Dinnerware Invoice" at bounding box center [299, 532] width 130 height 12
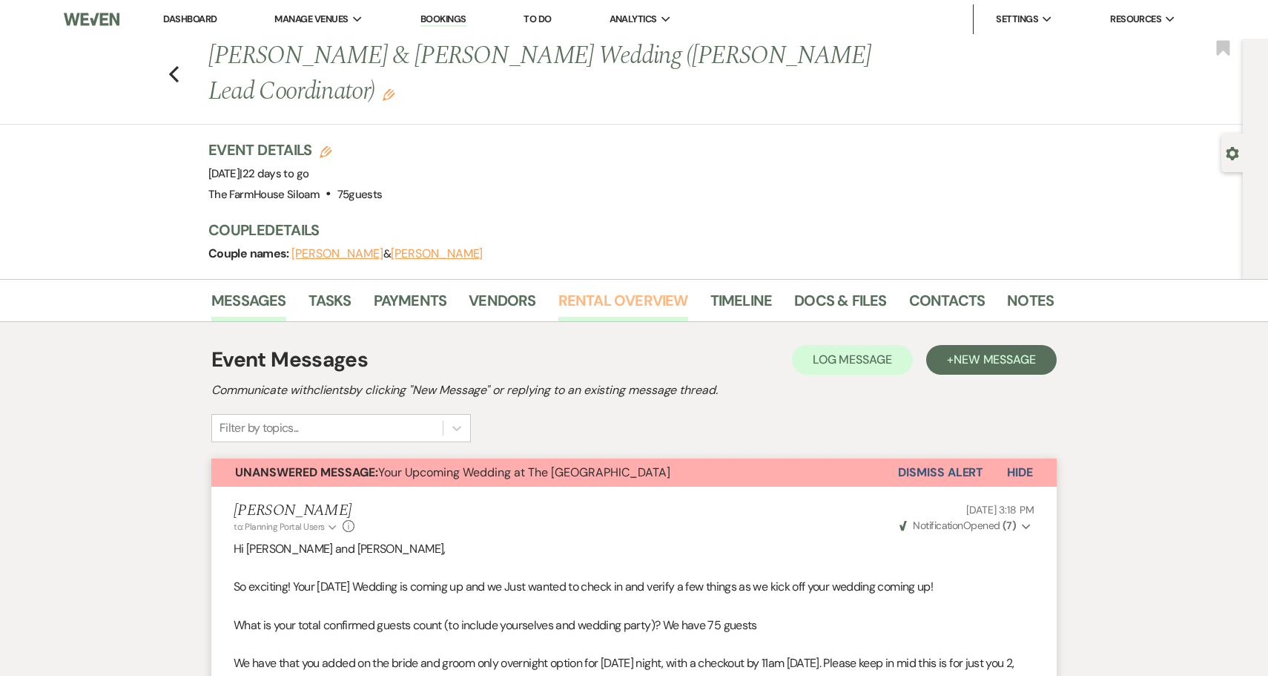
scroll to position [0, 0]
click at [517, 289] on link "Vendors" at bounding box center [502, 305] width 67 height 33
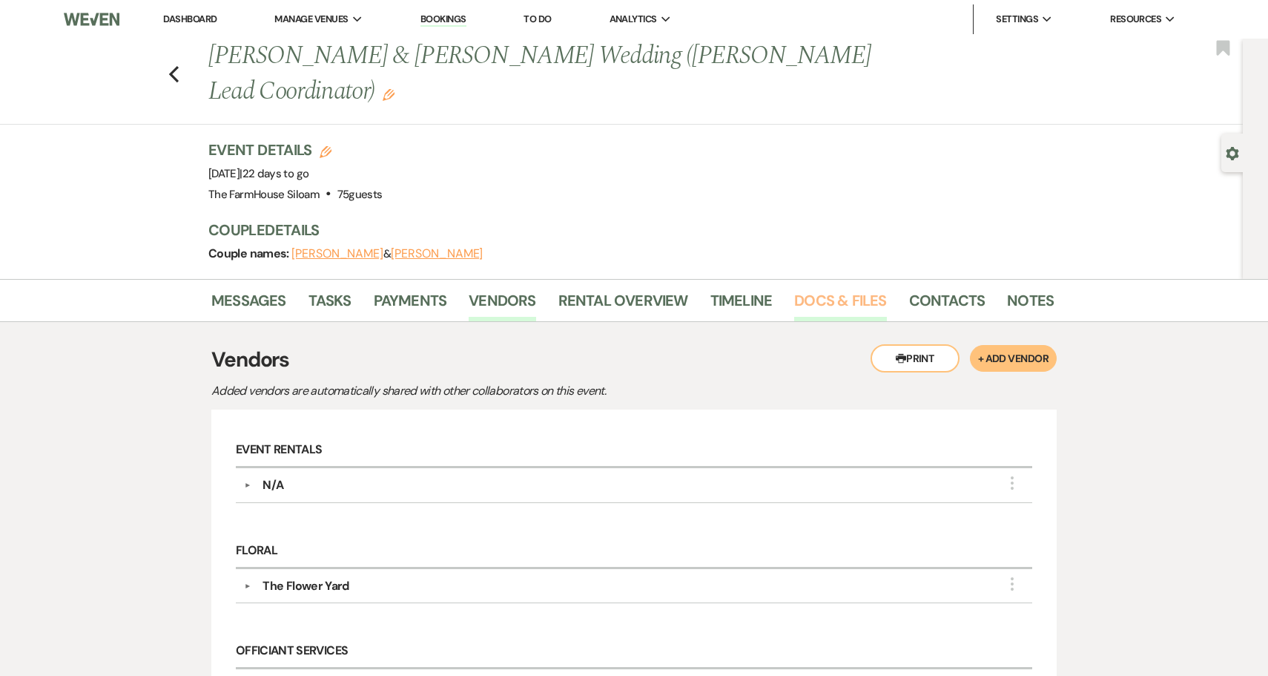
click at [826, 289] on link "Docs & Files" at bounding box center [840, 305] width 92 height 33
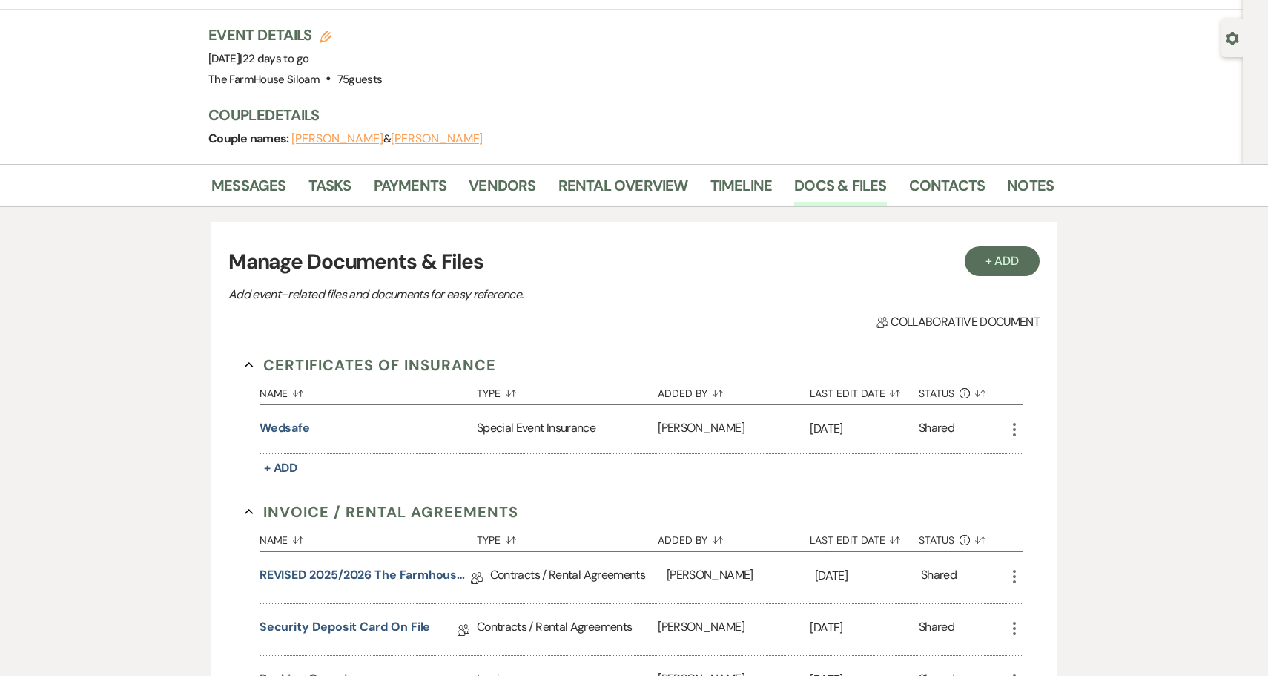
scroll to position [143, 0]
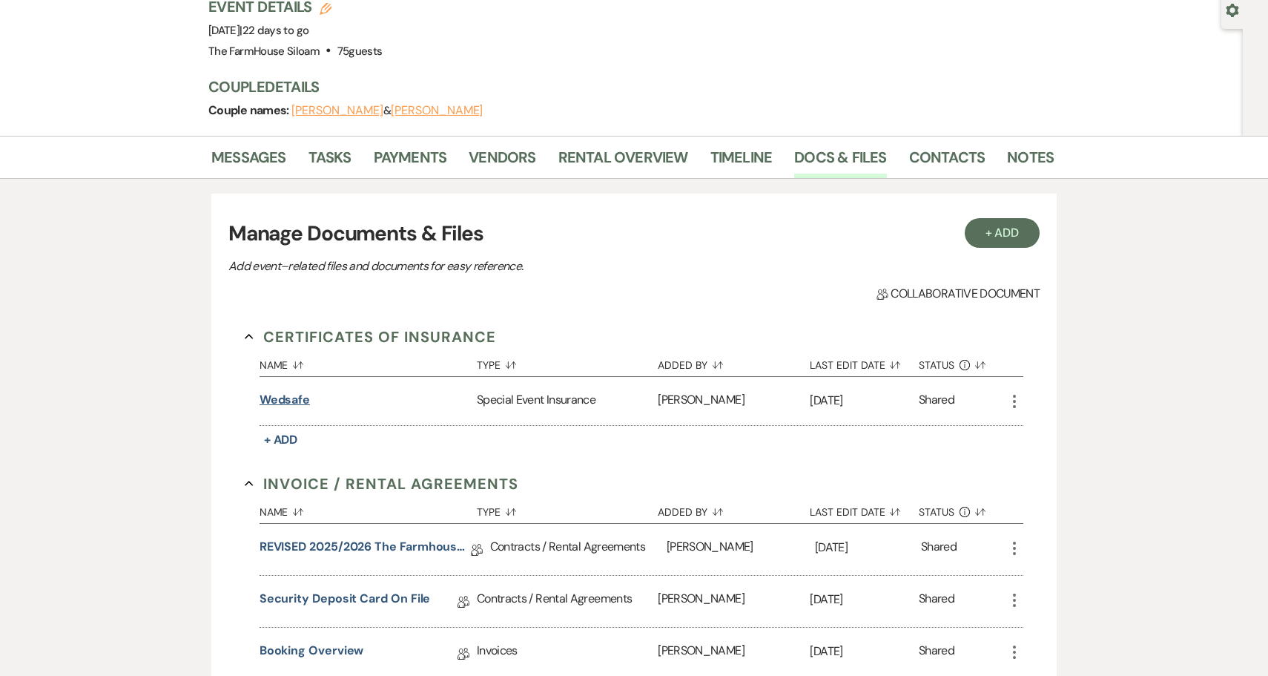
click at [277, 391] on button "Wedsafe" at bounding box center [285, 400] width 50 height 18
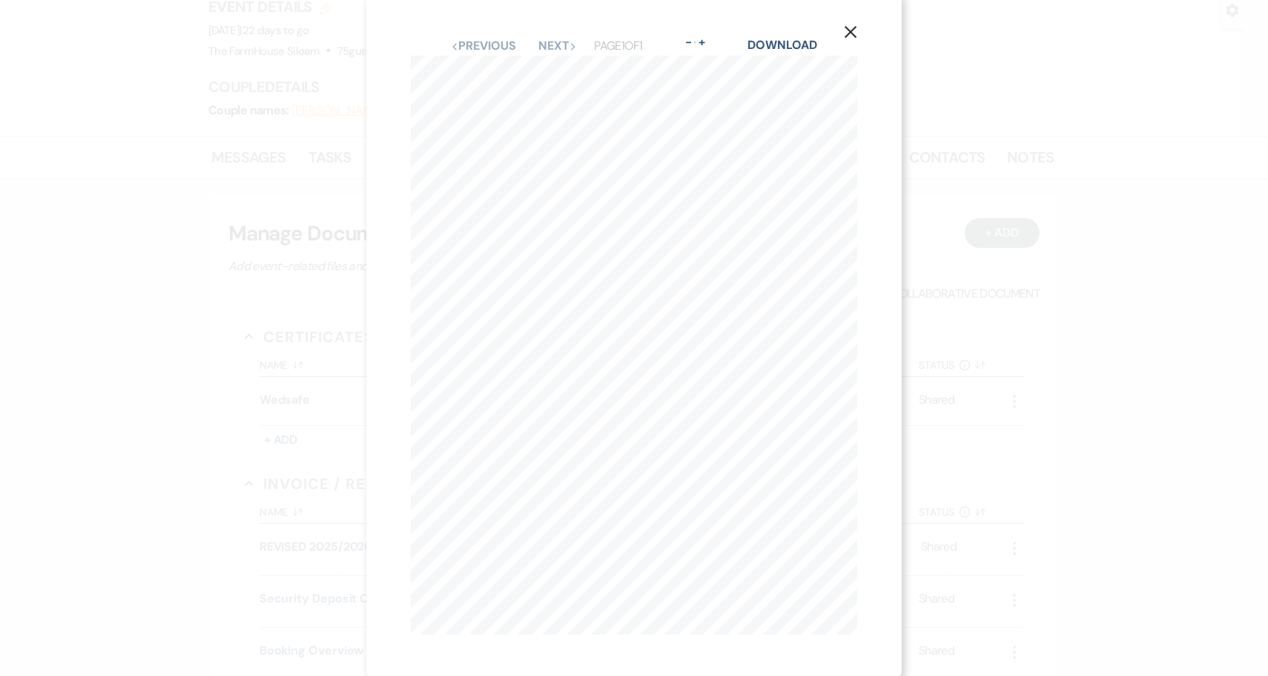
scroll to position [10, 0]
click at [852, 29] on use "button" at bounding box center [851, 30] width 12 height 12
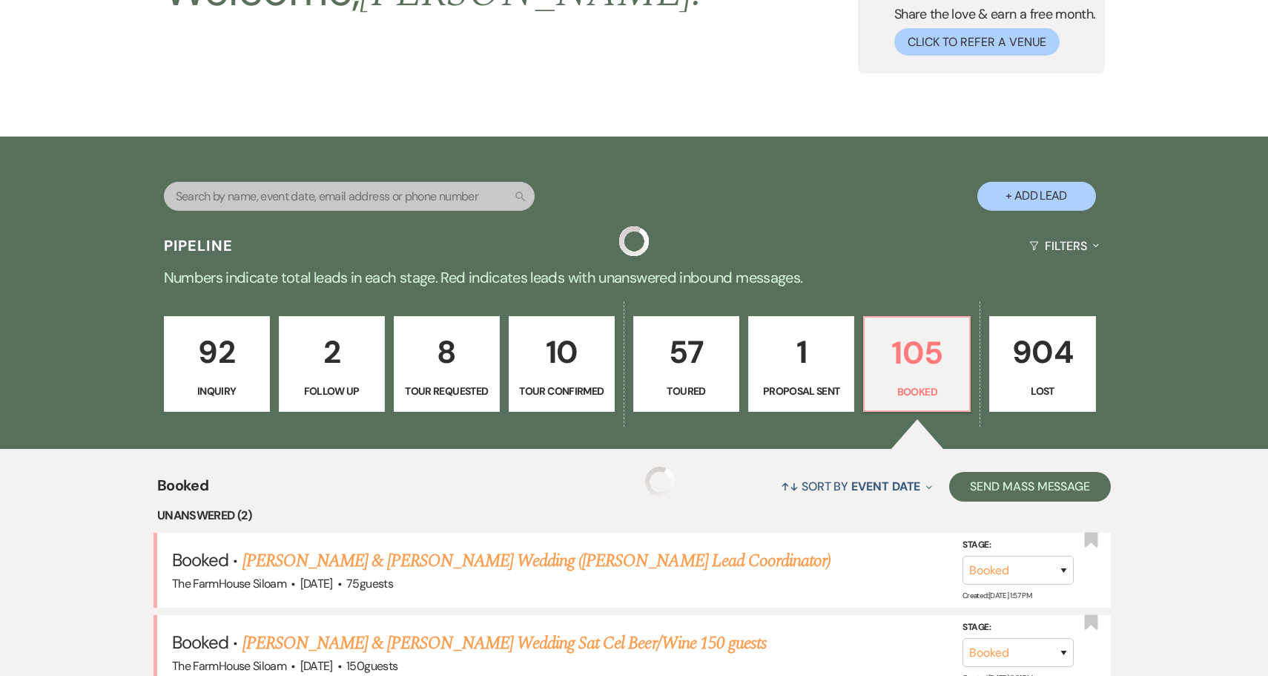
scroll to position [369, 0]
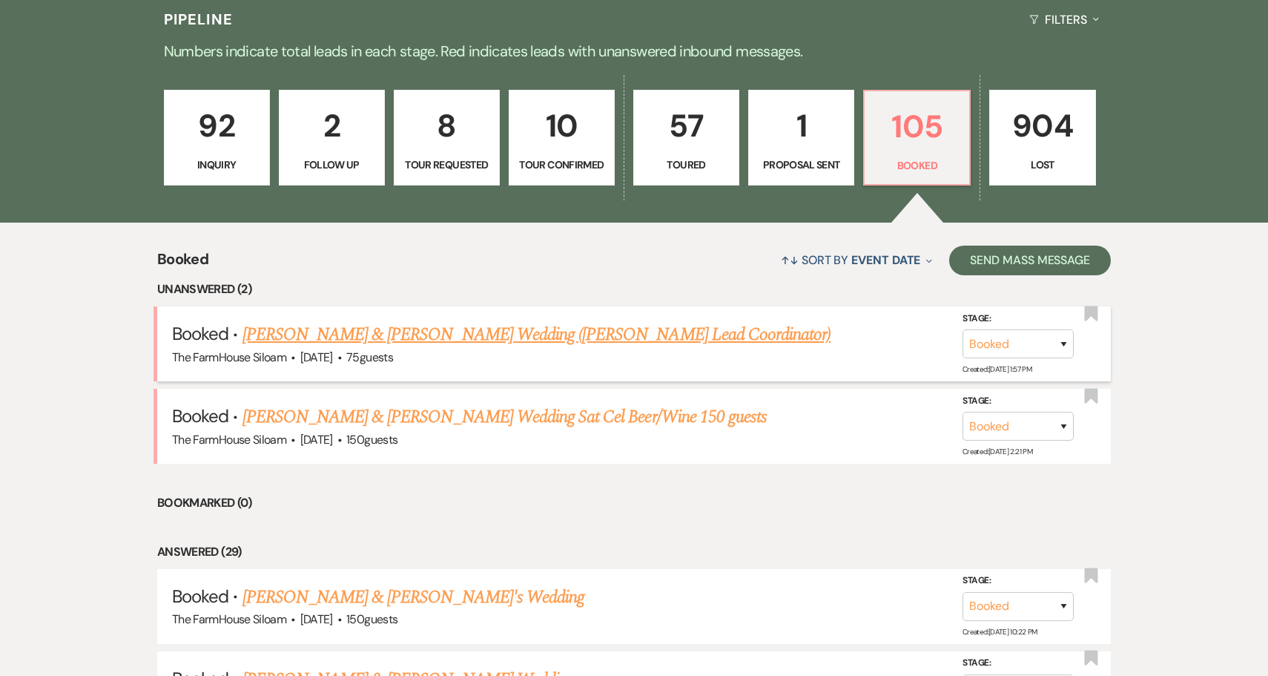
click at [341, 340] on link "[PERSON_NAME] & [PERSON_NAME] Wedding ([PERSON_NAME] Lead Coordinator)" at bounding box center [537, 334] width 589 height 27
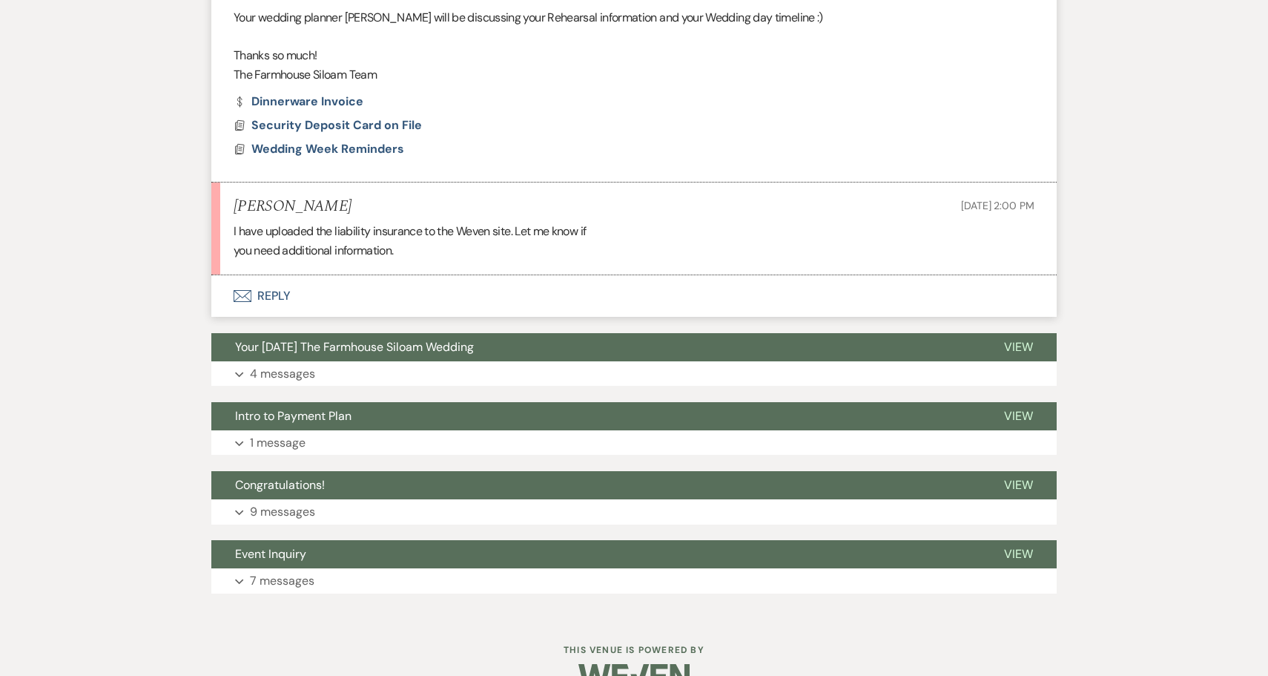
scroll to position [1004, 0]
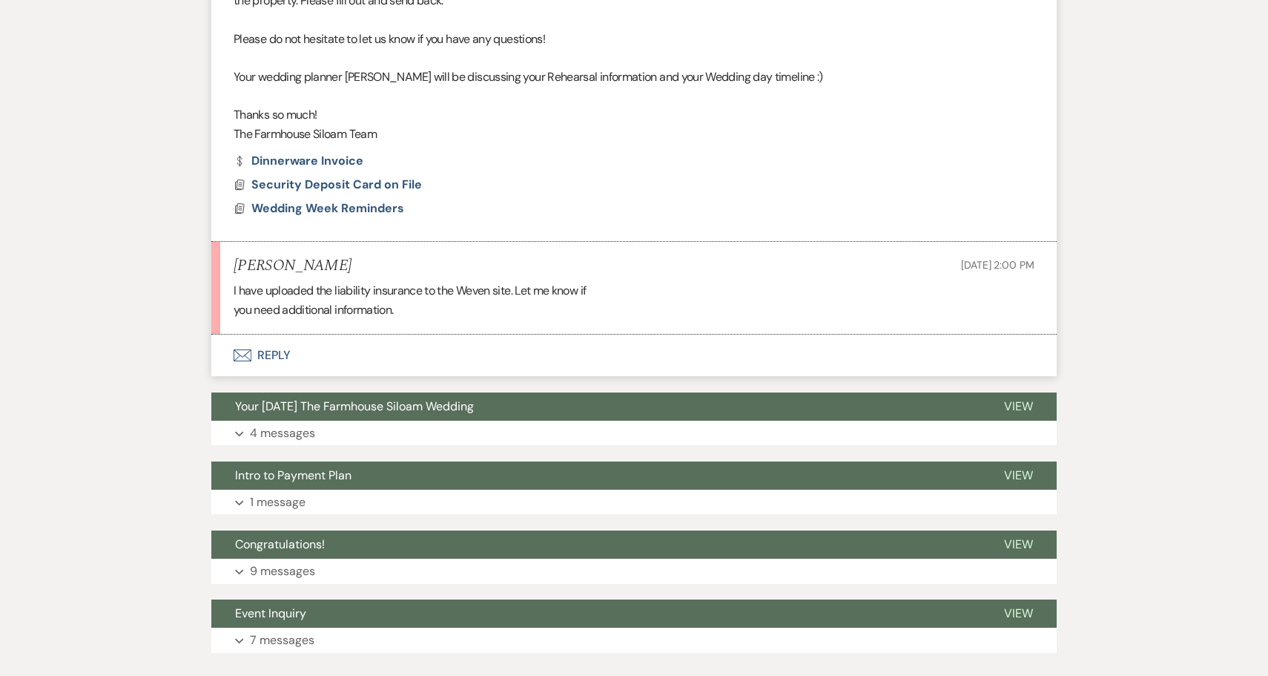
click at [268, 335] on button "Envelope Reply" at bounding box center [634, 356] width 846 height 42
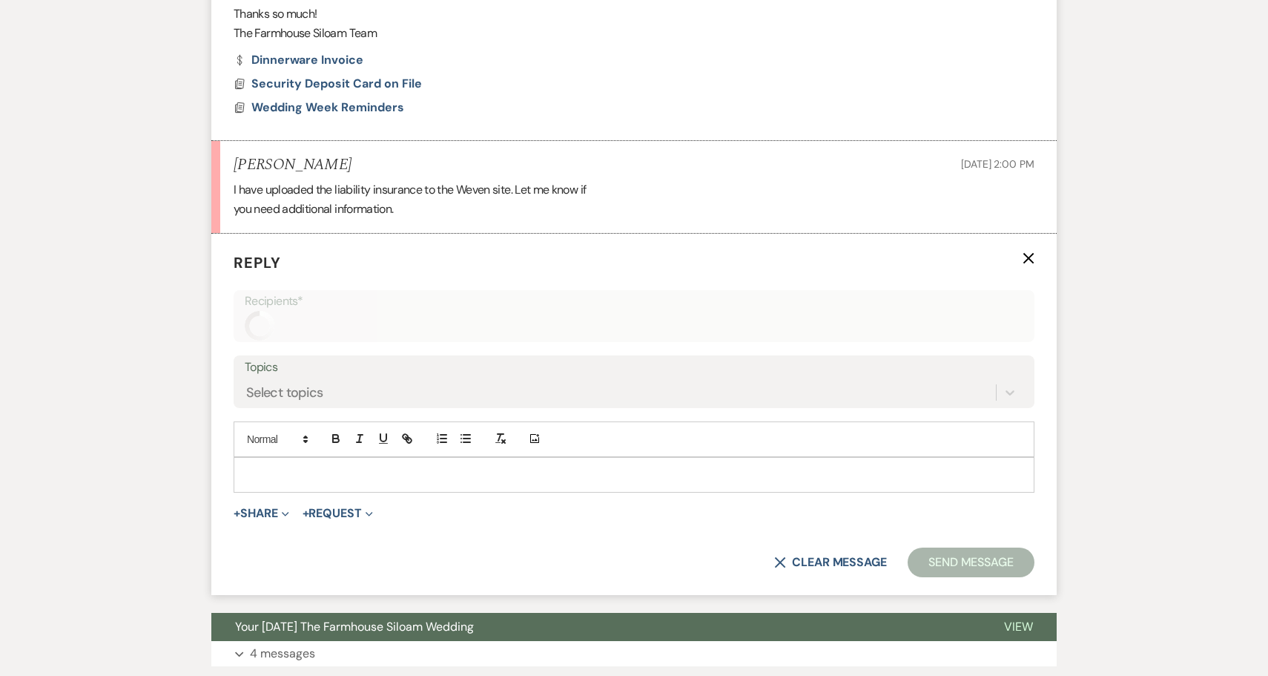
scroll to position [1121, 0]
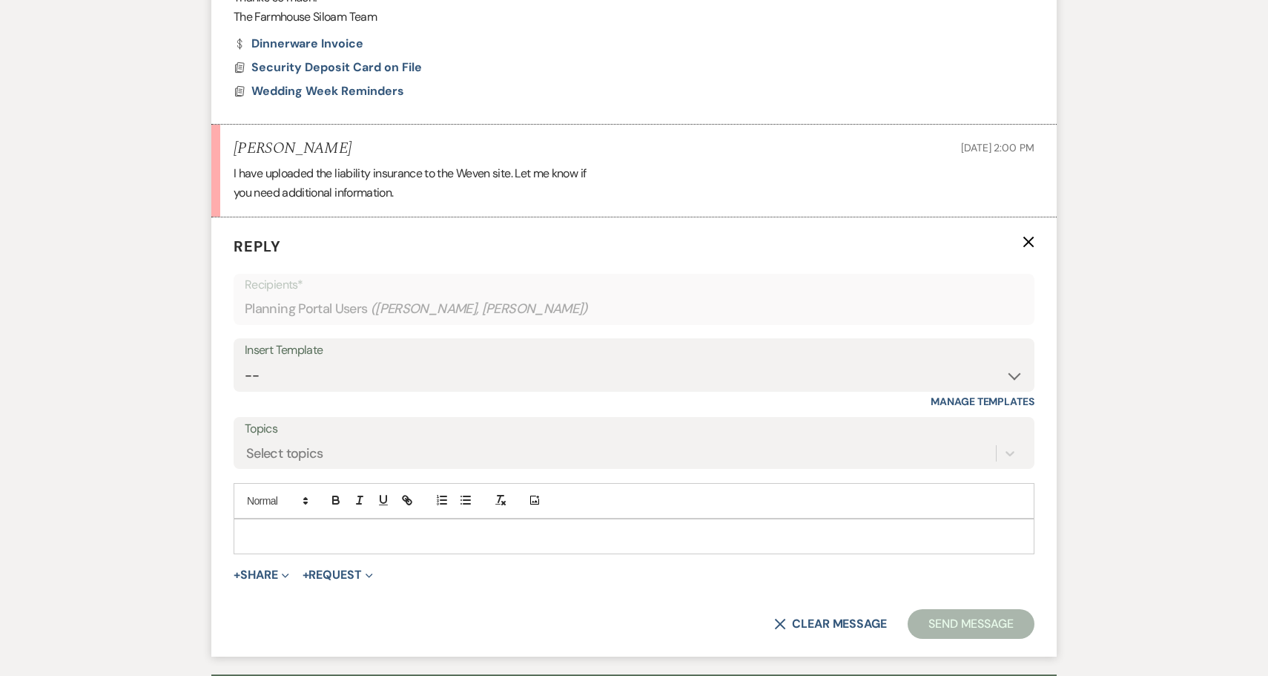
click at [254, 528] on p at bounding box center [634, 536] width 777 height 16
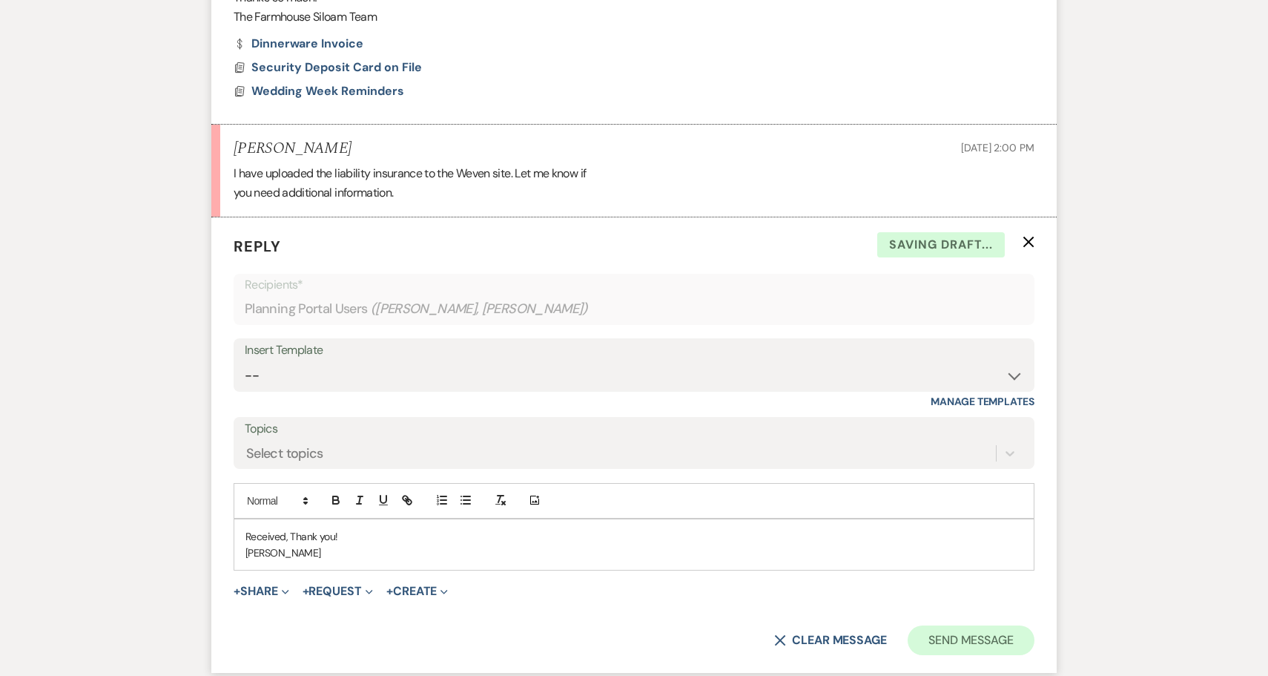
click at [1001, 625] on button "Send Message" at bounding box center [971, 640] width 127 height 30
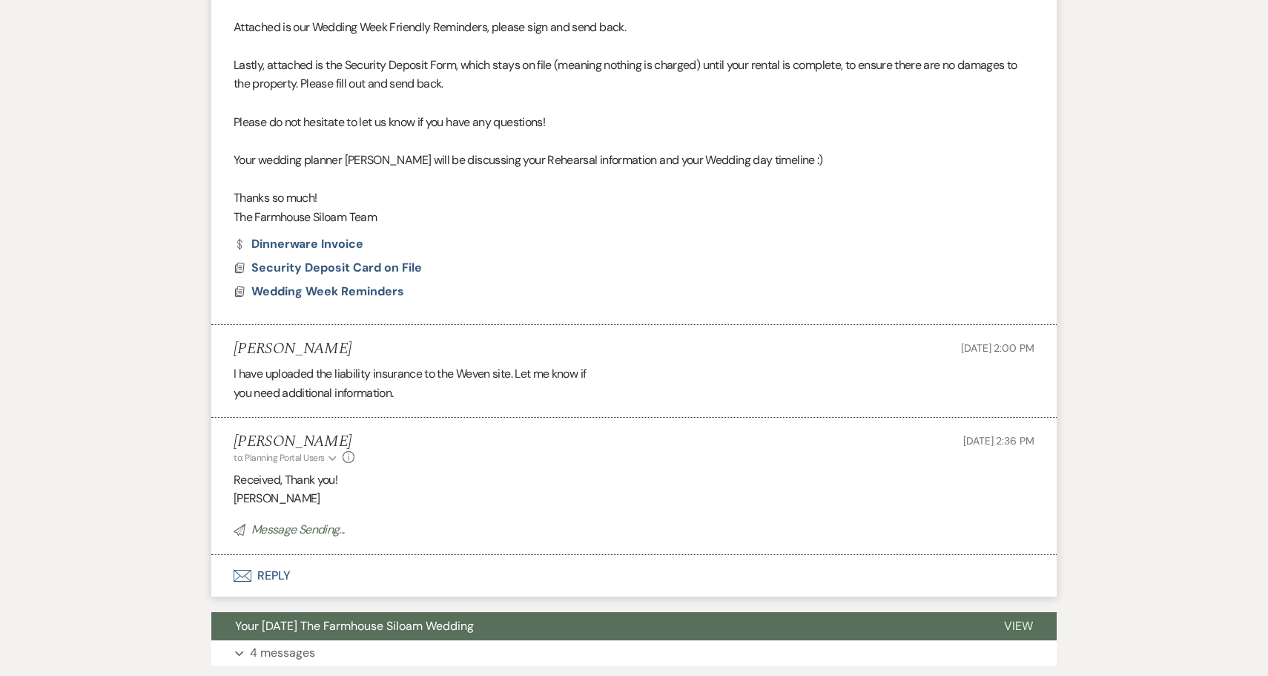
scroll to position [920, 0]
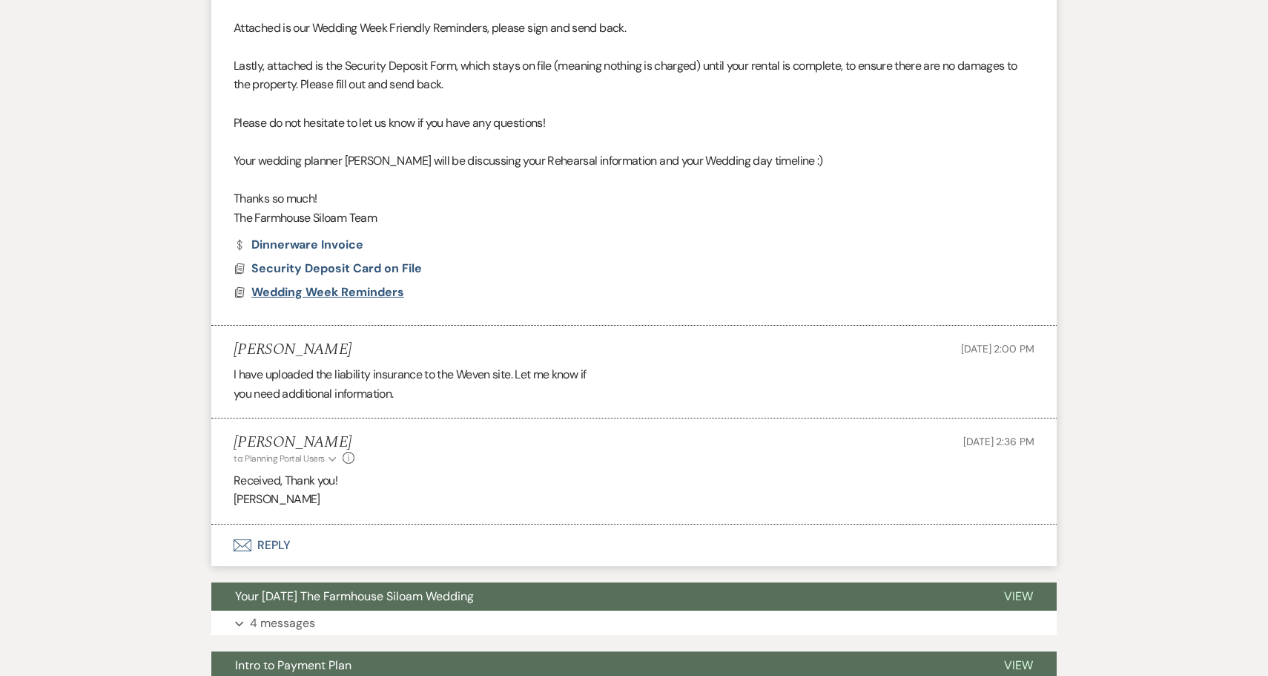
click at [340, 284] on span "Wedding Week Reminders" at bounding box center [327, 292] width 153 height 16
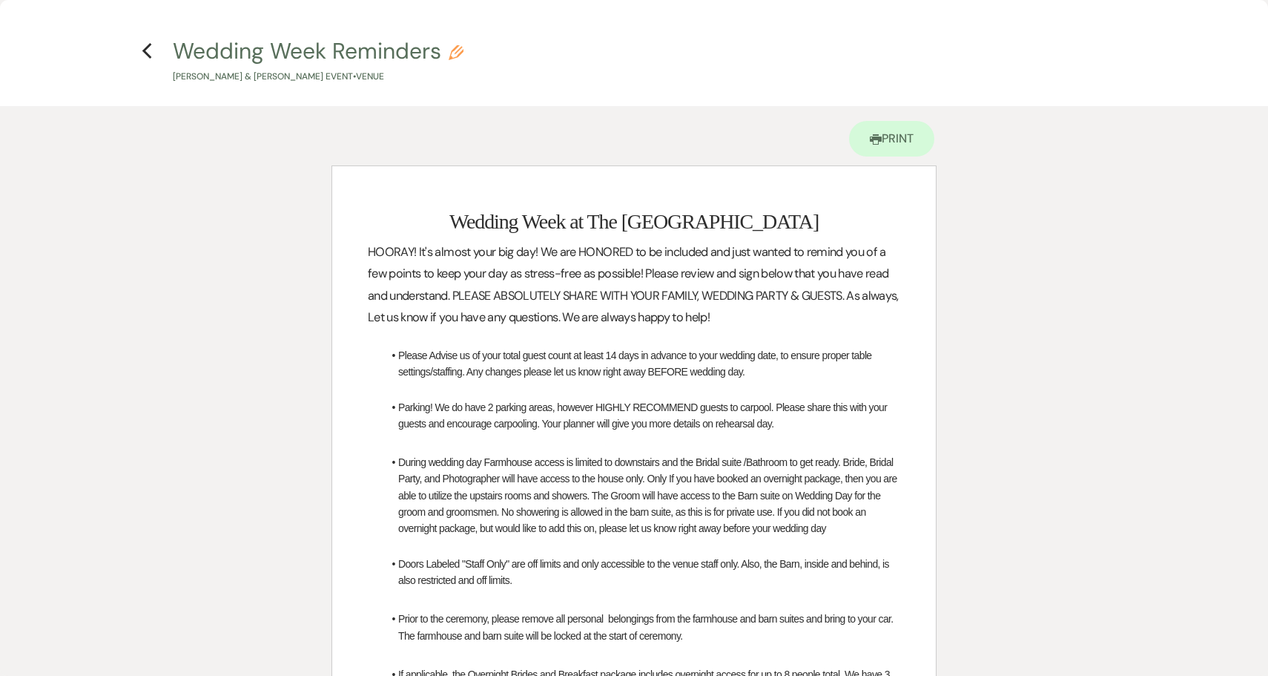
scroll to position [0, 0]
click at [147, 51] on icon "Previous" at bounding box center [147, 51] width 11 height 18
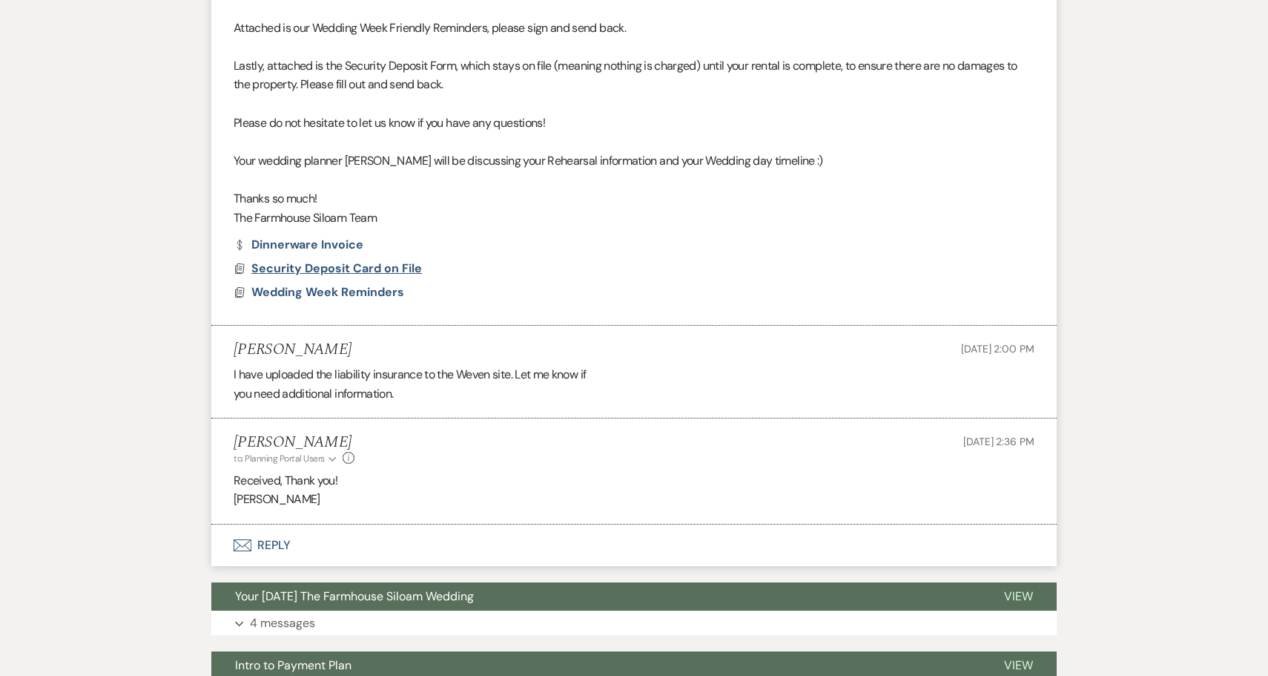
click at [317, 260] on span "Security Deposit Card on File" at bounding box center [336, 268] width 171 height 16
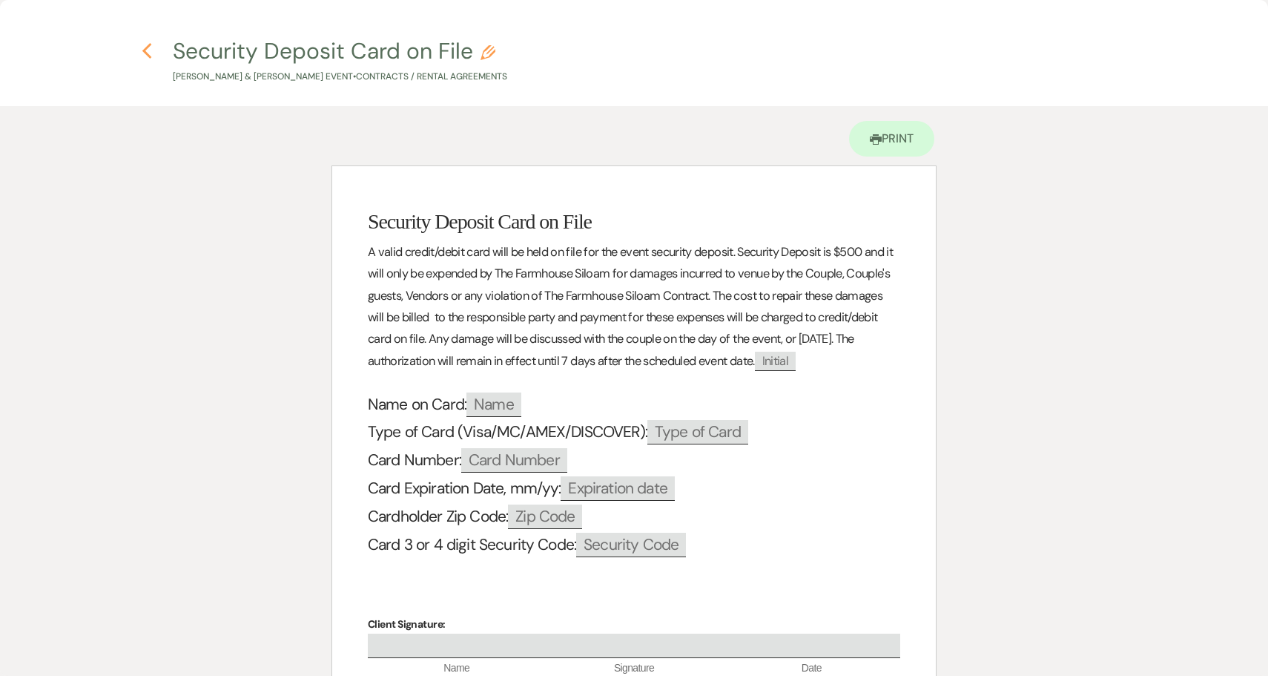
click at [145, 50] on use "button" at bounding box center [147, 51] width 10 height 16
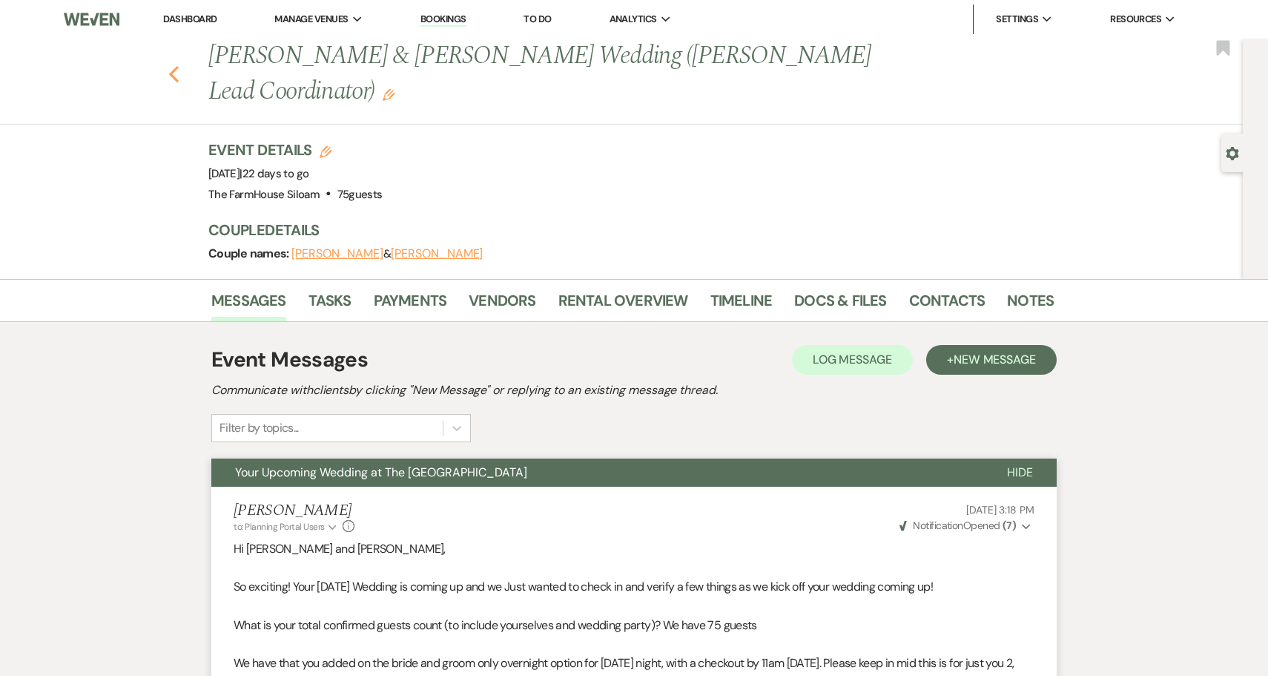
click at [174, 65] on icon "Previous" at bounding box center [173, 74] width 11 height 18
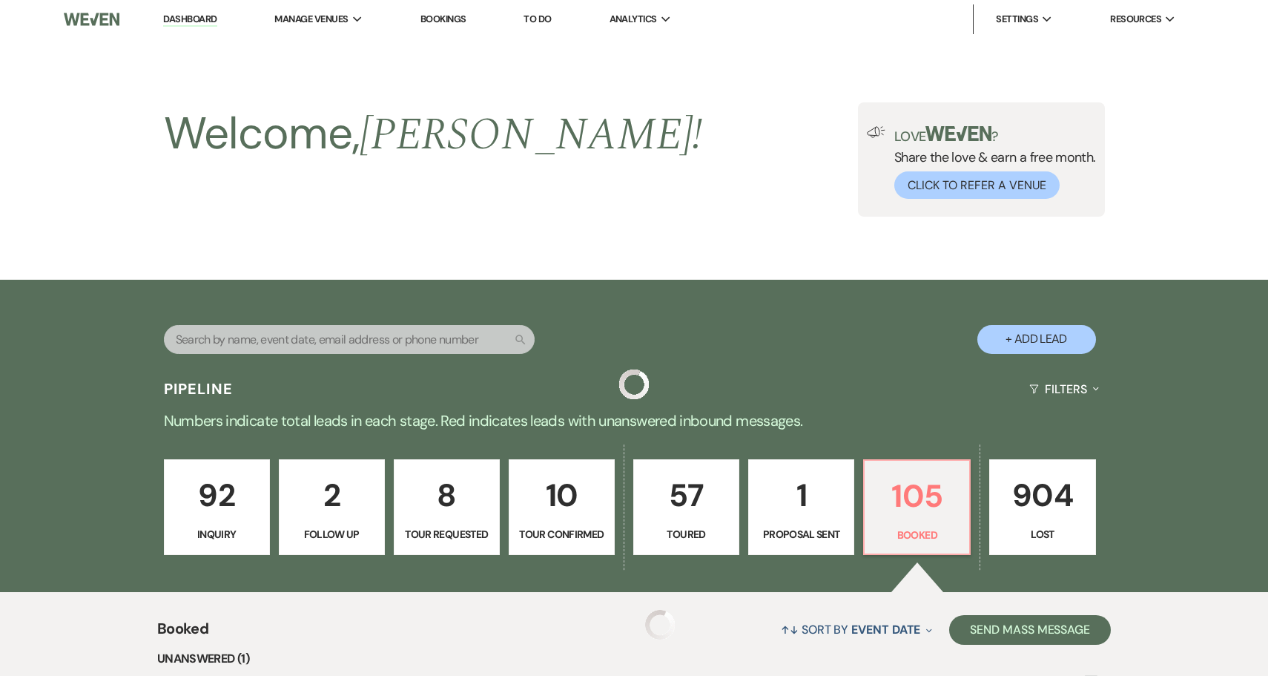
scroll to position [369, 0]
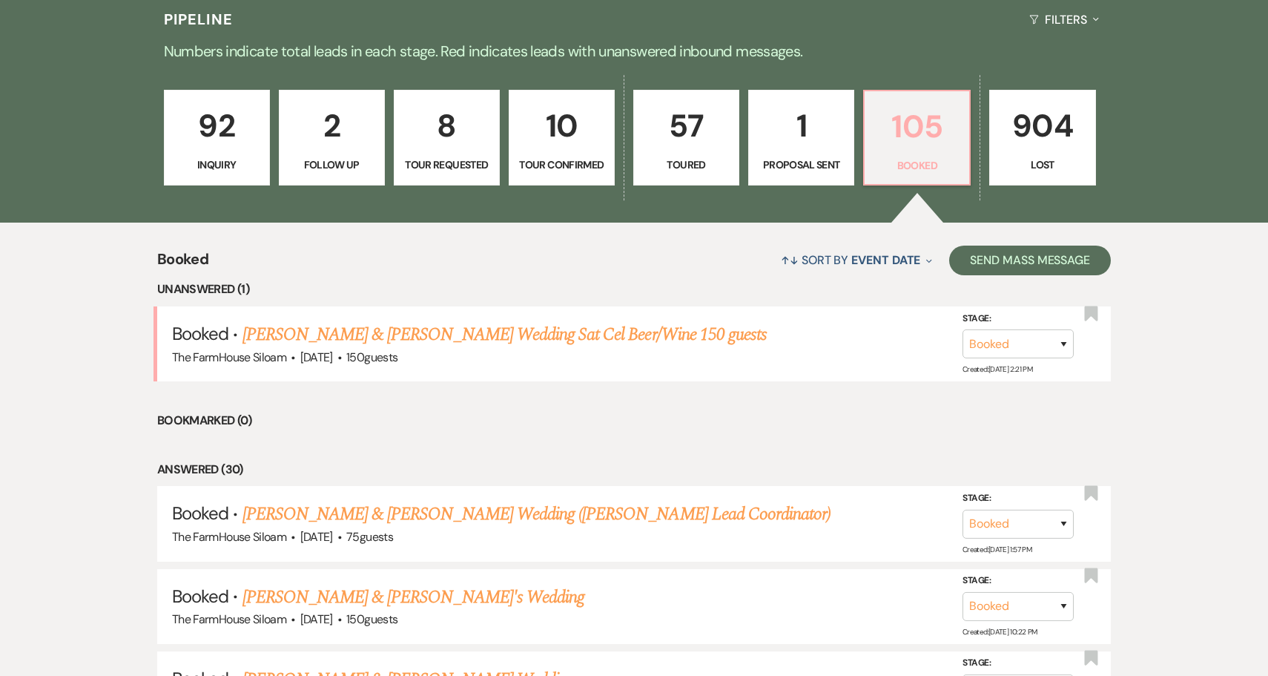
click at [943, 149] on p "105" at bounding box center [917, 127] width 87 height 50
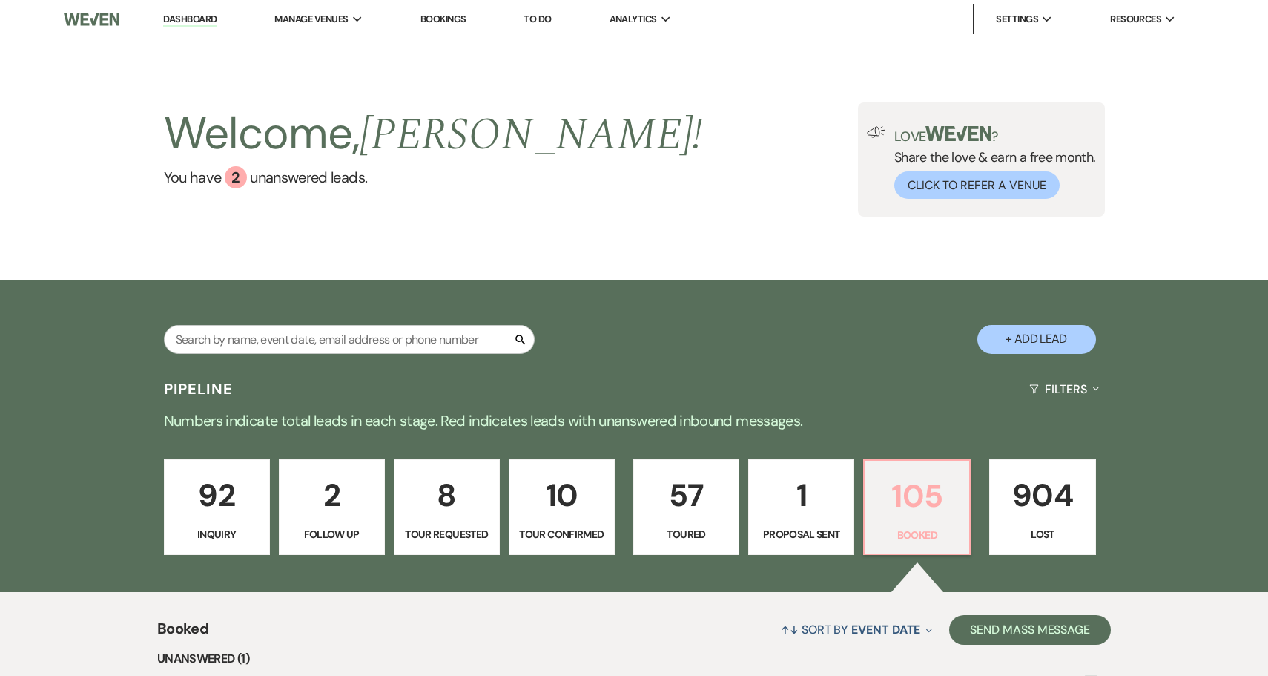
scroll to position [0, 0]
click at [800, 495] on p "1" at bounding box center [801, 495] width 87 height 50
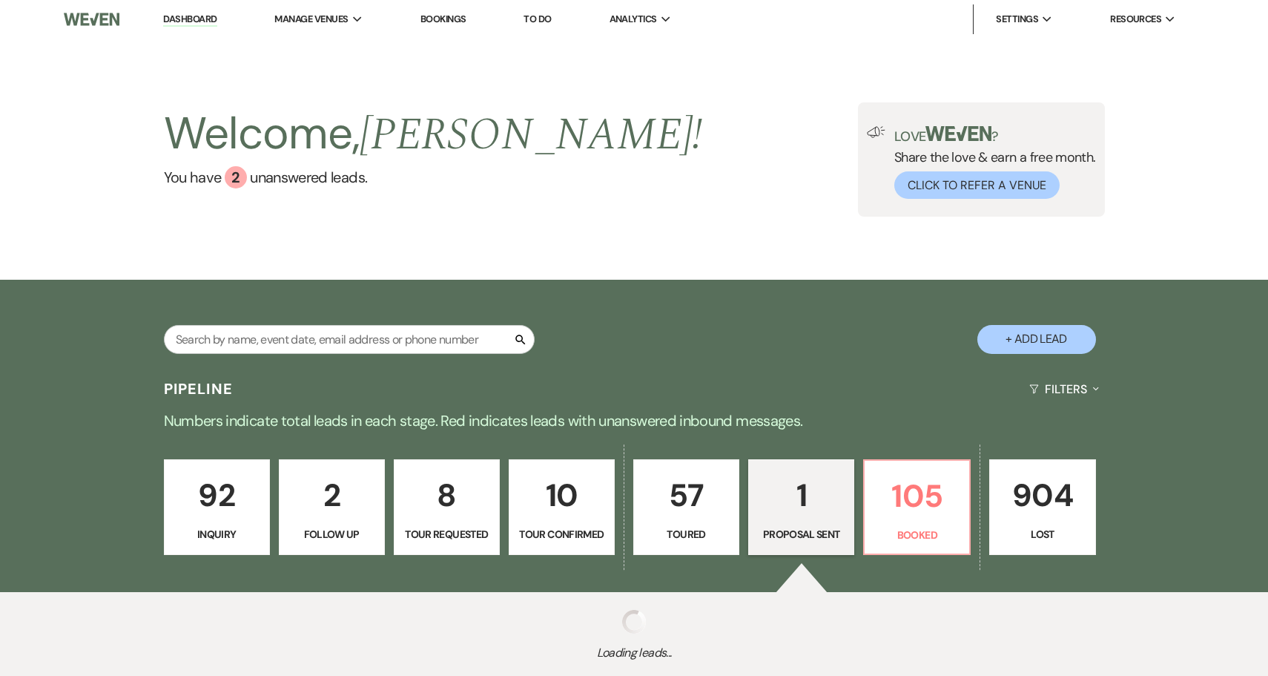
select select "6"
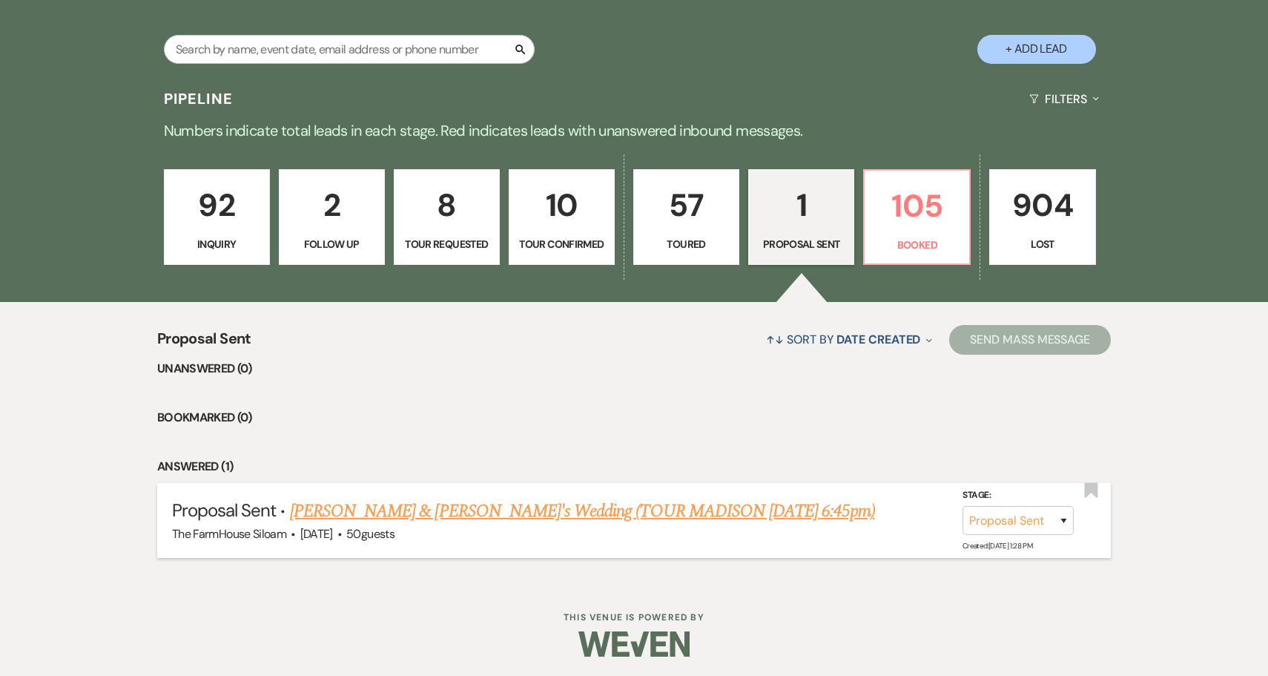
scroll to position [289, 0]
click at [682, 511] on link "[PERSON_NAME] & [PERSON_NAME]'s Wedding (TOUR MADISON [DATE] 6:45pm)" at bounding box center [582, 511] width 585 height 27
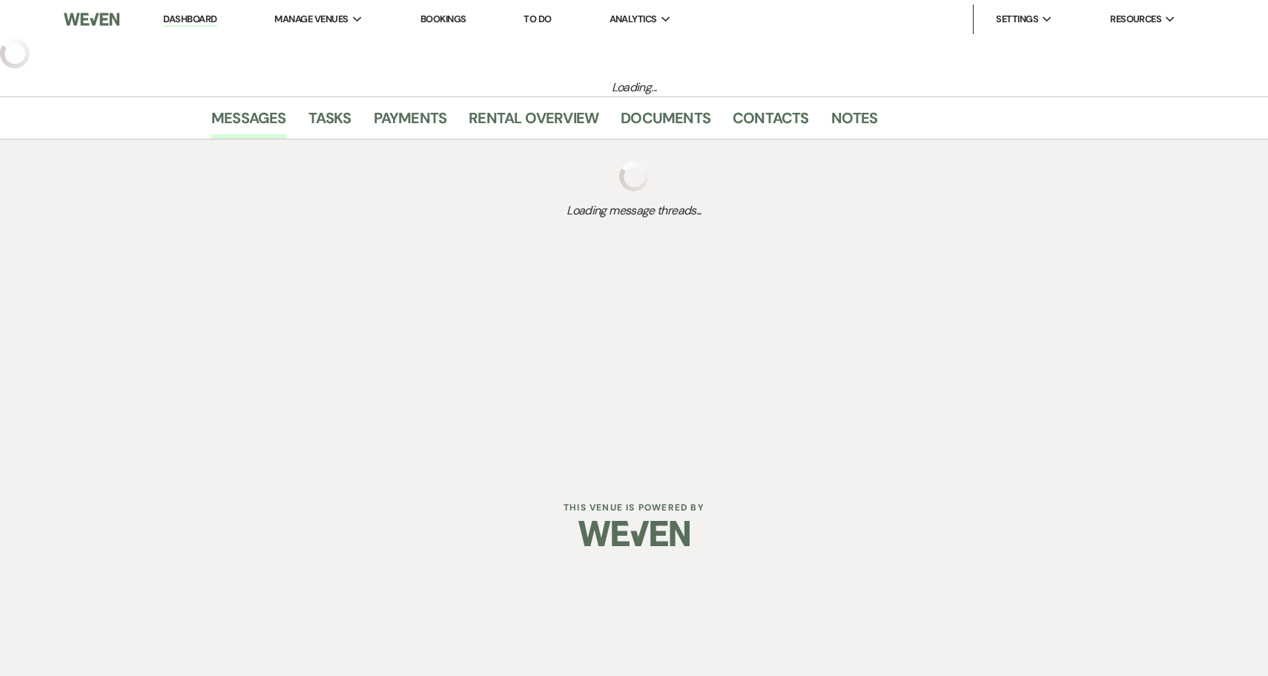
select select "6"
select select "2"
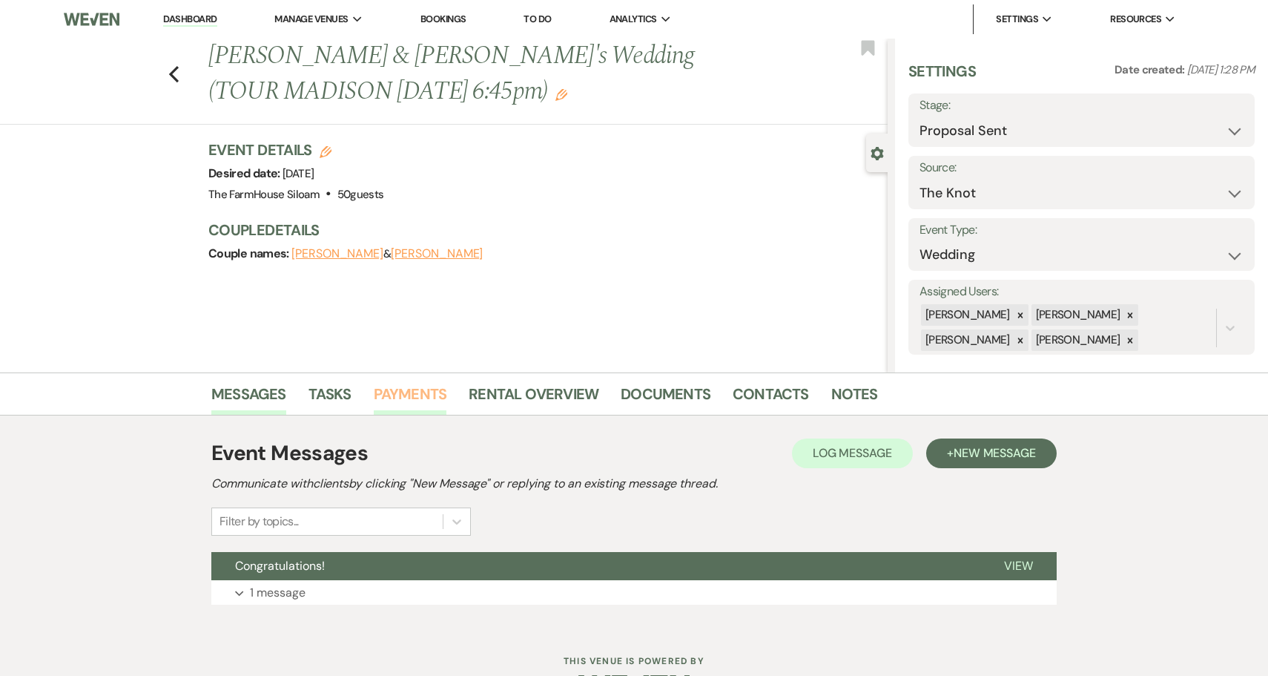
click at [395, 393] on link "Payments" at bounding box center [410, 398] width 73 height 33
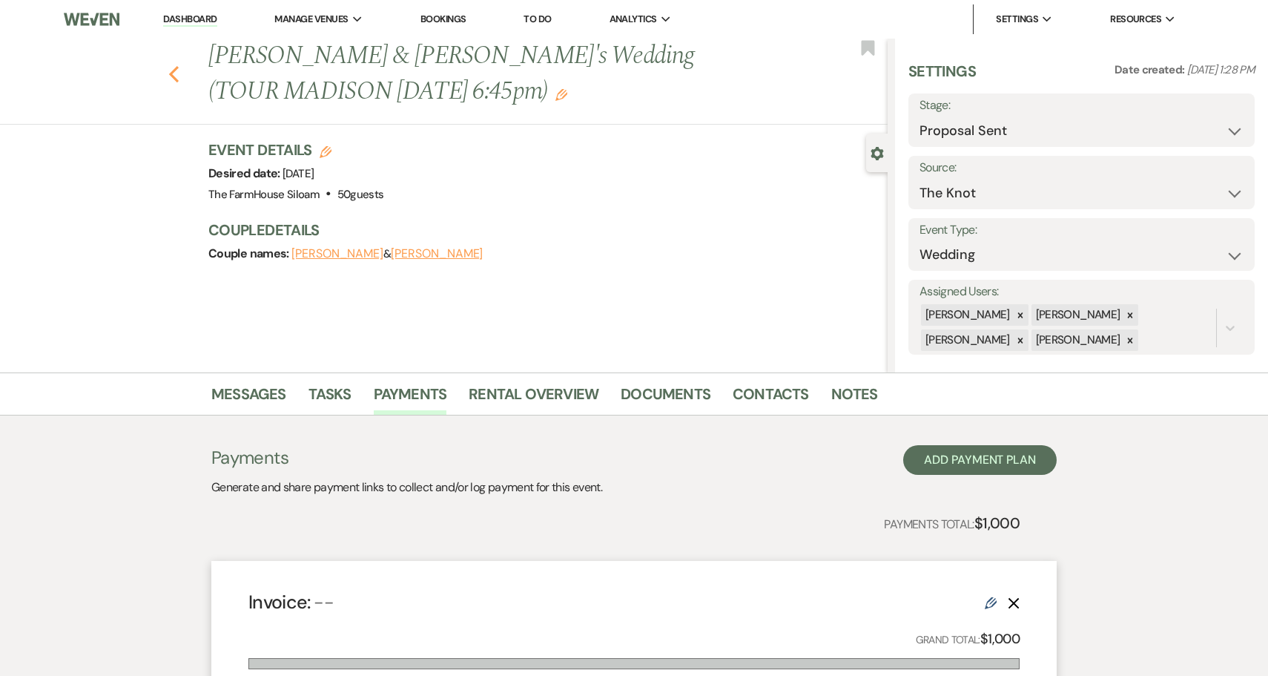
click at [174, 74] on icon "Previous" at bounding box center [173, 74] width 11 height 18
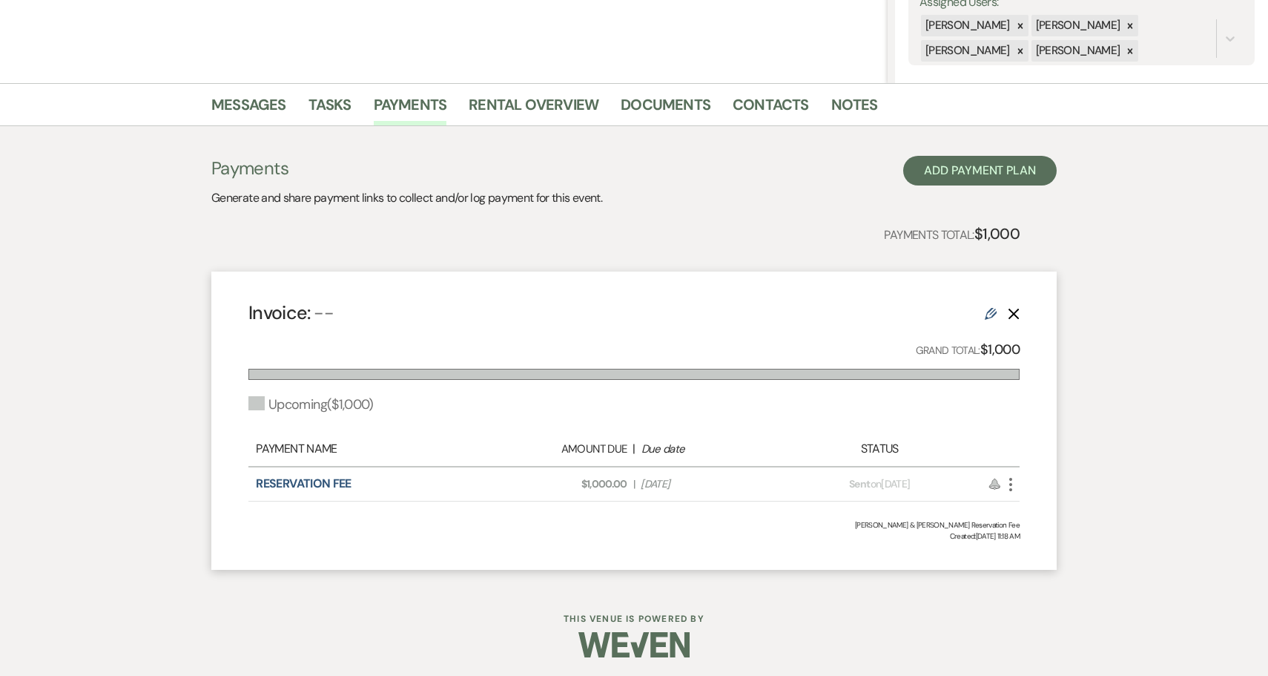
select select "6"
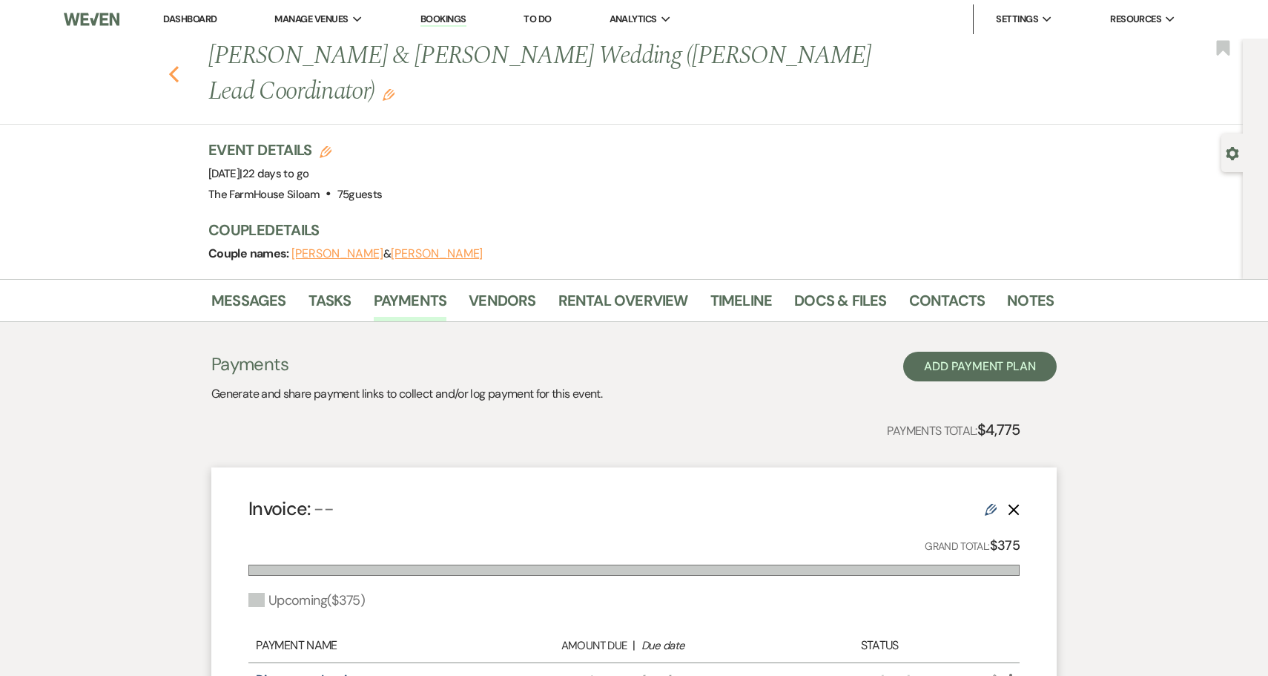
click at [171, 66] on use "button" at bounding box center [174, 74] width 10 height 16
